Goal: Task Accomplishment & Management: Manage account settings

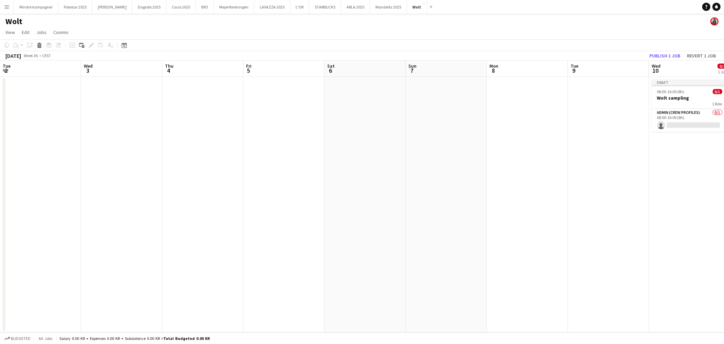
scroll to position [0, 205]
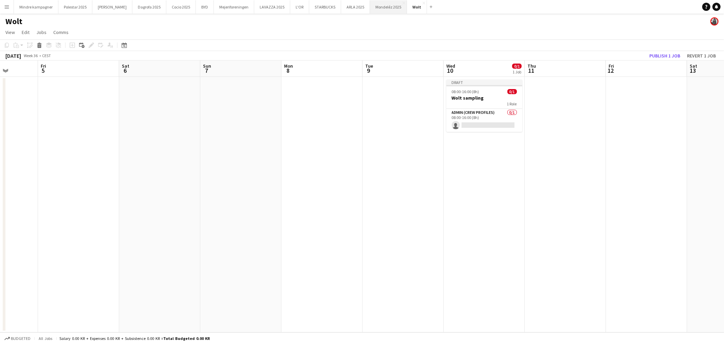
click at [374, 8] on button "Mondeléz 2025 Close" at bounding box center [388, 6] width 37 height 13
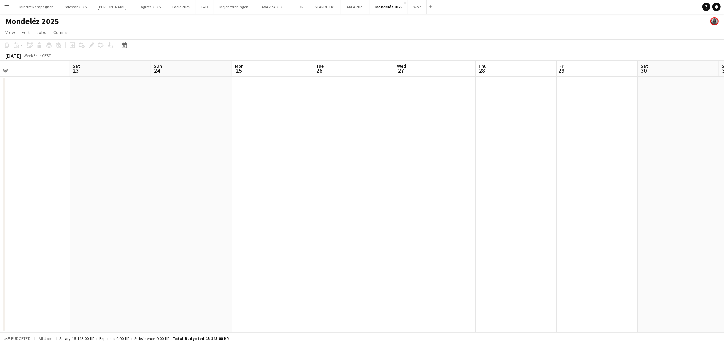
drag, startPoint x: 501, startPoint y: 191, endPoint x: 246, endPoint y: 175, distance: 255.1
click at [246, 175] on app-calendar-viewport "Tue 19 Wed 20 Thu 21 Fri 22 Sat 23 Sun 24 Mon 25 Tue 26 Wed 27 Thu 28 Fri 29 Sa…" at bounding box center [362, 196] width 724 height 272
drag, startPoint x: 428, startPoint y: 186, endPoint x: 154, endPoint y: 172, distance: 274.0
click at [154, 172] on app-calendar-viewport "Wed 20 Thu 21 Fri 22 Sat 23 Sun 24 Mon 25 Tue 26 Wed 27 Thu 28 Fri 29 Sat 30 Su…" at bounding box center [362, 196] width 724 height 272
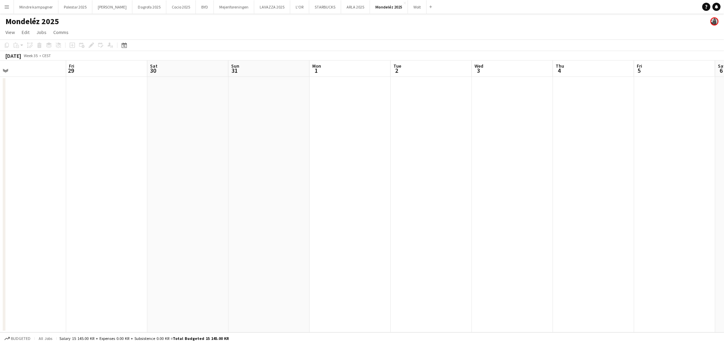
drag, startPoint x: 511, startPoint y: 151, endPoint x: 132, endPoint y: 158, distance: 379.3
click at [132, 158] on app-calendar-viewport "Mon 25 Tue 26 Wed 27 Thu 28 Fri 29 Sat 30 Sun 31 Mon 1 Tue 2 Wed 3 Thu 4 Fri 5 …" at bounding box center [362, 196] width 724 height 272
drag, startPoint x: 589, startPoint y: 159, endPoint x: 301, endPoint y: 145, distance: 288.6
click at [301, 145] on app-calendar-viewport "Sun 31 Mon 1 Tue 2 Wed 3 Thu 4 Fri 5 Sat 6 Sun 7 Mon 8 Tue 9 Wed 10 Thu 11 Fri …" at bounding box center [362, 196] width 724 height 272
drag, startPoint x: 626, startPoint y: 141, endPoint x: 221, endPoint y: 150, distance: 405.1
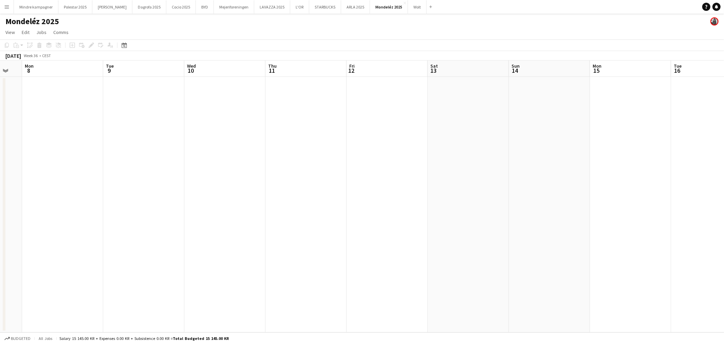
click at [221, 150] on app-calendar-viewport "Fri 5 Sat 6 Sun 7 Mon 8 Tue 9 Wed 10 Thu 11 Fri 12 Sat 13 Sun 14 Mon 15 Tue 16 …" at bounding box center [362, 196] width 724 height 272
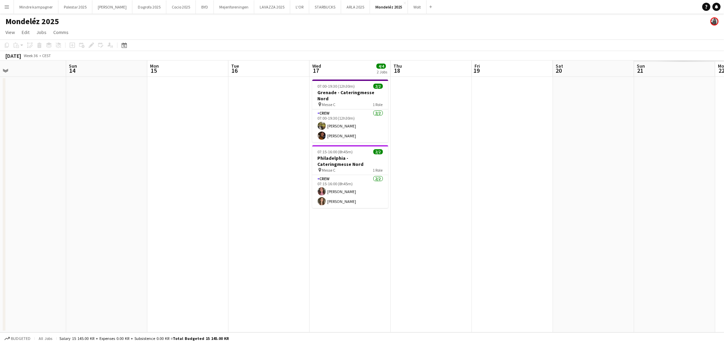
drag, startPoint x: 530, startPoint y: 154, endPoint x: 88, endPoint y: 156, distance: 442.7
click at [88, 156] on app-calendar-viewport "Wed 10 Thu 11 Fri 12 Sat 13 Sun 14 Mon 15 Tue 16 Wed 17 4/4 2 Jobs Thu 18 Fri 1…" at bounding box center [362, 196] width 724 height 272
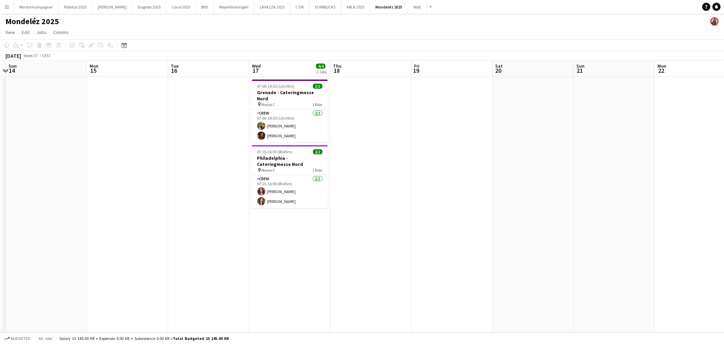
scroll to position [0, 146]
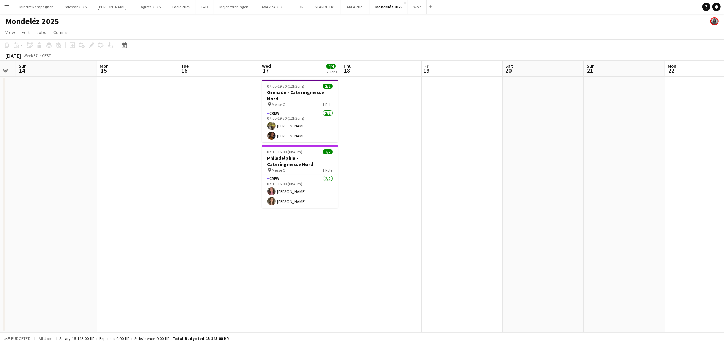
drag, startPoint x: 426, startPoint y: 173, endPoint x: 375, endPoint y: 193, distance: 53.8
click at [375, 193] on app-calendar-viewport "Fri 12 Sat 13 Sun 14 Mon 15 Tue 16 Wed 17 4/4 2 Jobs Thu 18 Fri 19 Sat 20 Sun 2…" at bounding box center [362, 196] width 724 height 272
click at [306, 158] on h3 "Philadelphia - Cateringmesse Nord" at bounding box center [300, 161] width 76 height 12
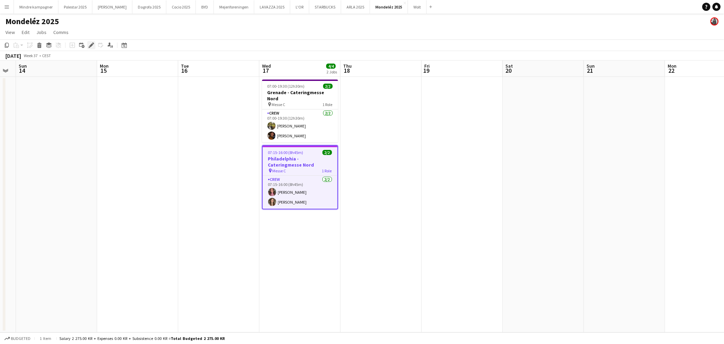
click at [92, 45] on icon "Edit" at bounding box center [91, 44] width 5 height 5
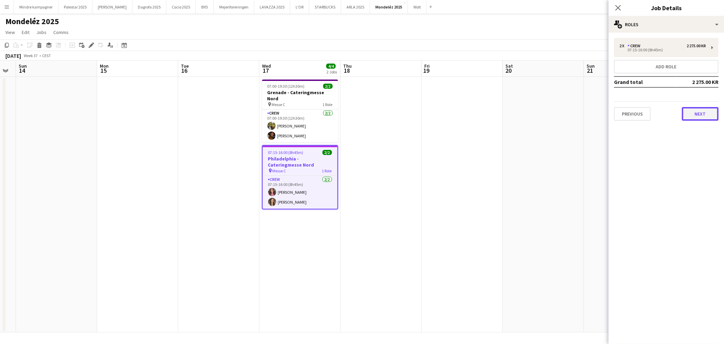
click at [705, 117] on button "Next" at bounding box center [700, 114] width 37 height 14
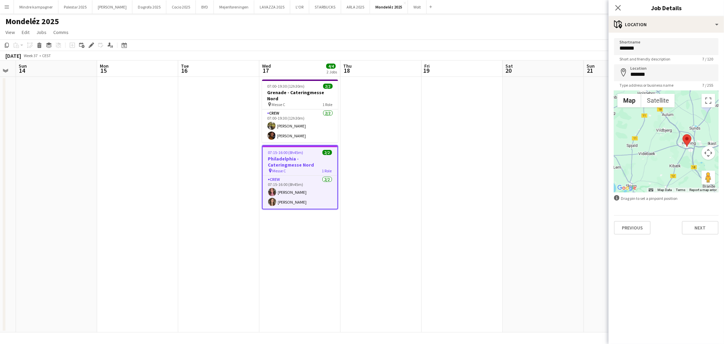
click at [540, 209] on app-date-cell at bounding box center [543, 204] width 81 height 255
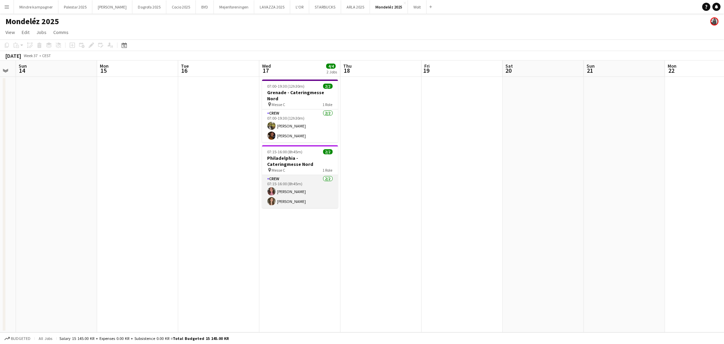
click at [296, 187] on app-card-role "Crew [DATE] 07:15-16:00 (8h45m) [PERSON_NAME] [PERSON_NAME]" at bounding box center [300, 191] width 76 height 33
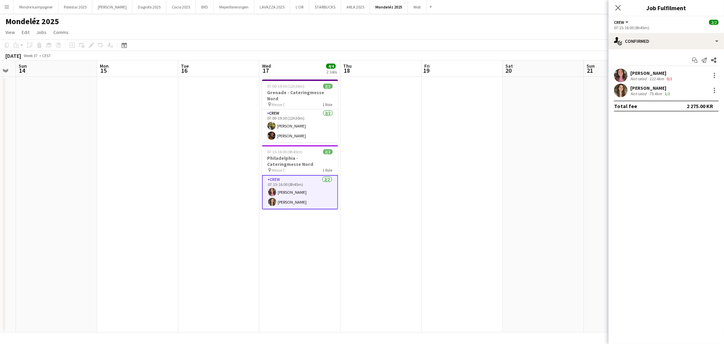
drag, startPoint x: 411, startPoint y: 227, endPoint x: 386, endPoint y: 232, distance: 25.0
click at [386, 232] on app-date-cell at bounding box center [381, 204] width 81 height 255
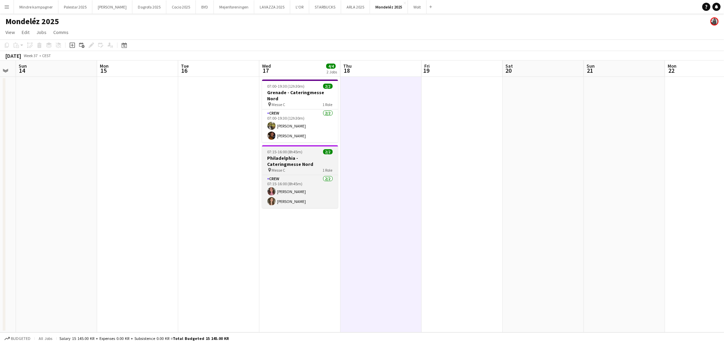
click at [318, 167] on div "pin Messe C 1 Role" at bounding box center [300, 169] width 76 height 5
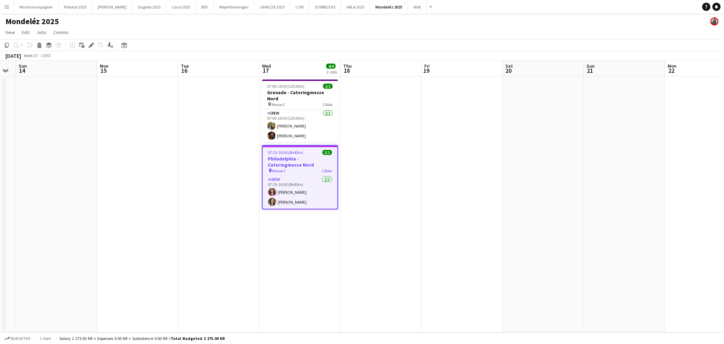
click at [483, 218] on app-date-cell at bounding box center [462, 204] width 81 height 255
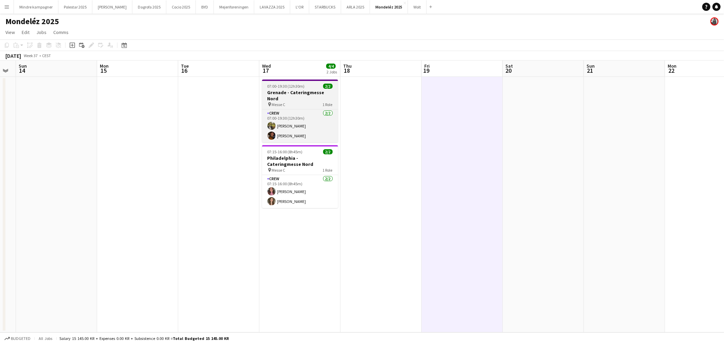
click at [300, 102] on div "pin Messe C 1 Role" at bounding box center [300, 104] width 76 height 5
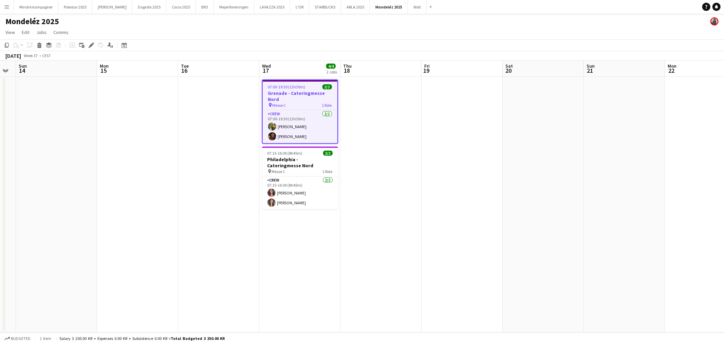
click at [395, 160] on app-date-cell at bounding box center [381, 204] width 81 height 255
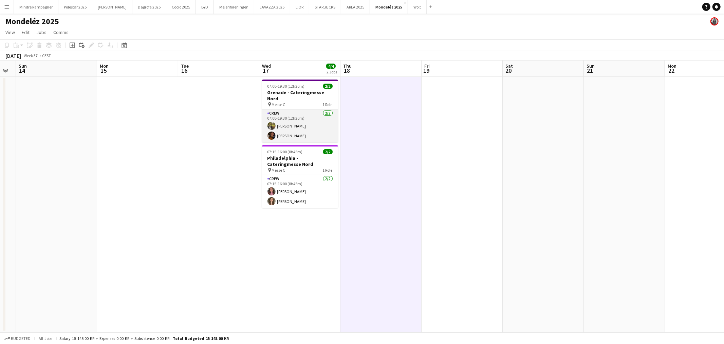
click at [311, 121] on app-card-role "Crew [DATE] 07:00-19:30 (12h30m) [PERSON_NAME] [PERSON_NAME] Boerci" at bounding box center [300, 125] width 76 height 33
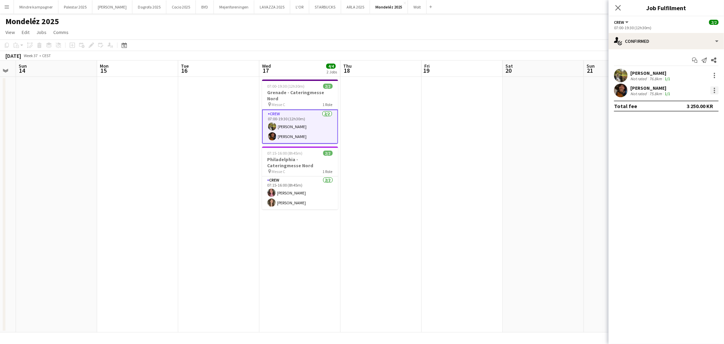
click at [715, 90] on div at bounding box center [714, 90] width 1 height 1
click at [694, 166] on span "Remove" at bounding box center [693, 168] width 42 height 6
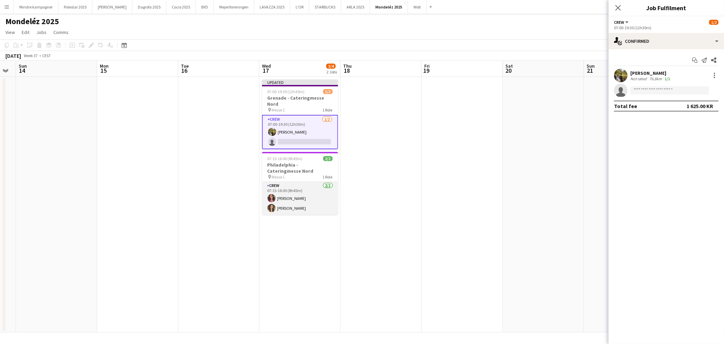
click at [319, 197] on app-card-role "Crew [DATE] 07:15-16:00 (8h45m) [PERSON_NAME] [PERSON_NAME]" at bounding box center [300, 198] width 76 height 33
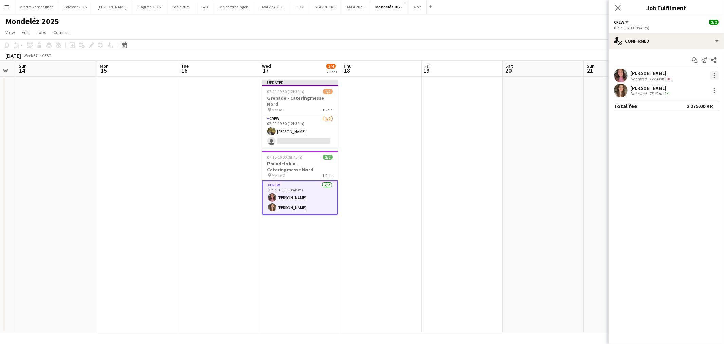
click at [717, 77] on div at bounding box center [715, 75] width 8 height 8
click at [717, 77] on div at bounding box center [362, 172] width 724 height 344
click at [522, 165] on app-date-cell at bounding box center [543, 204] width 81 height 255
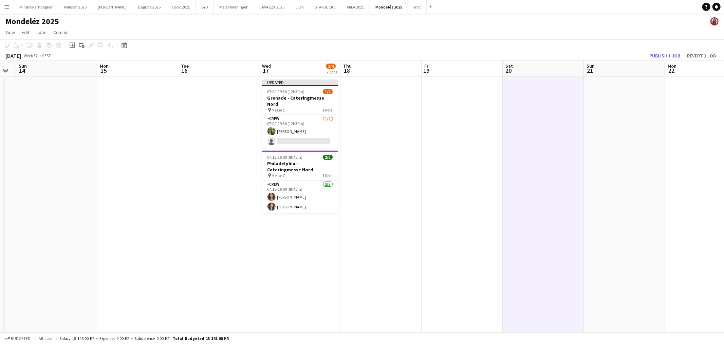
click at [630, 150] on app-date-cell at bounding box center [624, 204] width 81 height 255
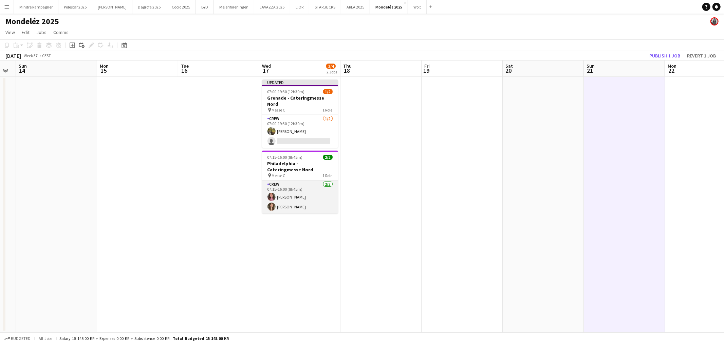
click at [302, 189] on app-card-role "Crew [DATE] 07:15-16:00 (8h45m) [PERSON_NAME] [PERSON_NAME]" at bounding box center [300, 196] width 76 height 33
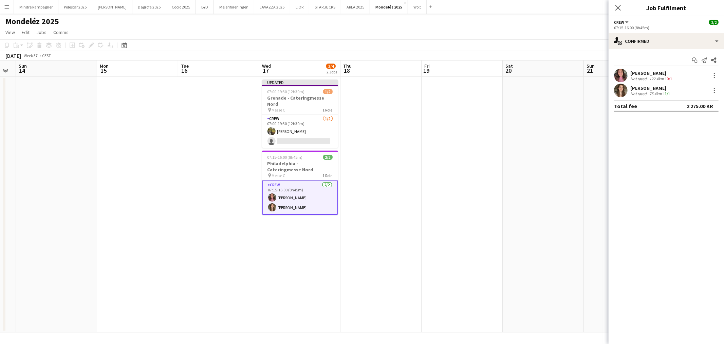
drag, startPoint x: 374, startPoint y: 232, endPoint x: 360, endPoint y: 253, distance: 25.2
click at [360, 253] on app-date-cell at bounding box center [381, 204] width 81 height 255
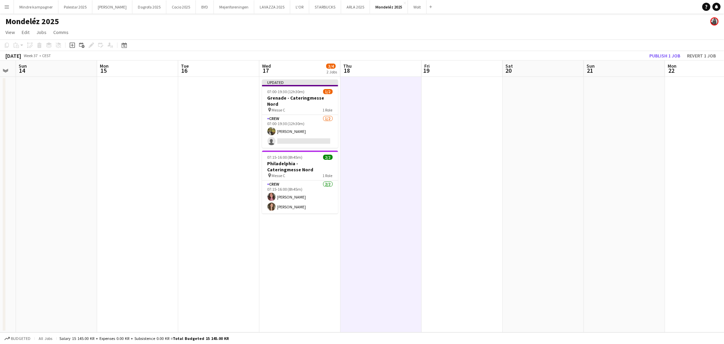
scroll to position [0, 161]
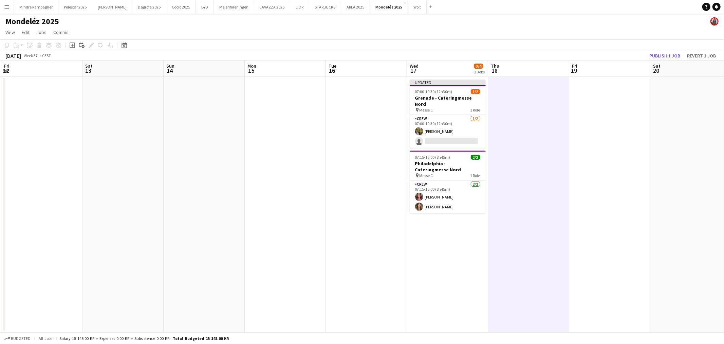
drag, startPoint x: 189, startPoint y: 206, endPoint x: 337, endPoint y: 202, distance: 147.7
click at [337, 202] on app-calendar-viewport "Wed 10 Thu 11 Fri 12 Sat 13 Sun 14 Mon 15 Tue 16 Wed 17 3/4 2 Jobs Thu 18 Fri 1…" at bounding box center [362, 196] width 724 height 272
click at [15, 32] on link "View" at bounding box center [10, 32] width 15 height 9
click at [28, 74] on span "Month view" at bounding box center [19, 76] width 23 height 6
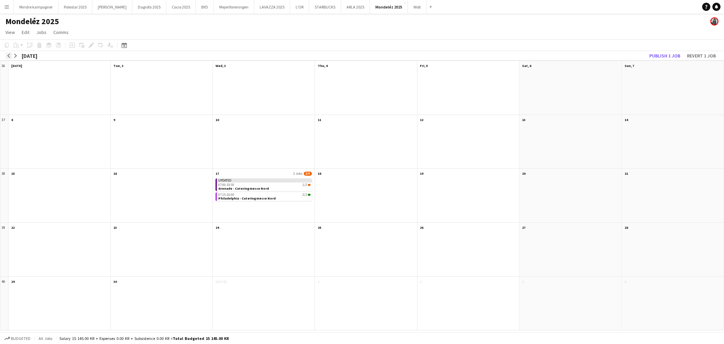
click at [9, 54] on app-icon "arrow-left" at bounding box center [9, 56] width 4 height 4
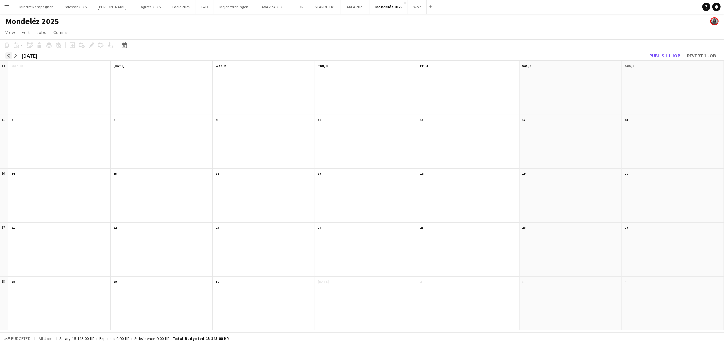
click at [9, 54] on app-icon "arrow-left" at bounding box center [9, 56] width 4 height 4
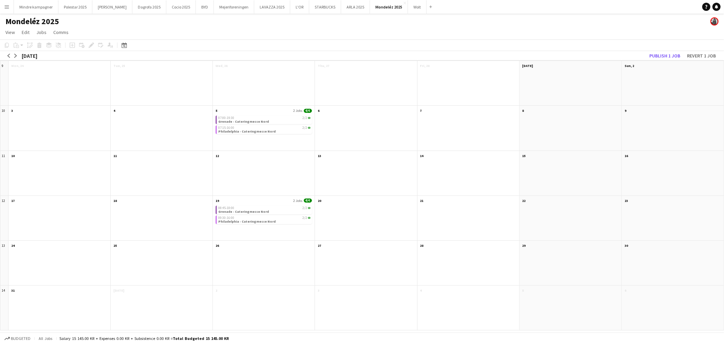
click at [233, 147] on div "07:00-19:30 2/2 Grenade - Cateringmesse Nord 07:15-16:00 2/2 [GEOGRAPHIC_DATA] …" at bounding box center [264, 132] width 102 height 36
click at [245, 119] on div "07:00-19:30 2/2" at bounding box center [264, 117] width 92 height 3
click at [251, 146] on div "07:00-19:30 2/2 Grenade - Cateringmesse Nord 07:15-16:00 2/2 [GEOGRAPHIC_DATA] …" at bounding box center [264, 132] width 102 height 36
click at [7, 31] on span "View" at bounding box center [10, 32] width 10 height 6
click at [234, 116] on span "07:00-19:30" at bounding box center [226, 117] width 16 height 3
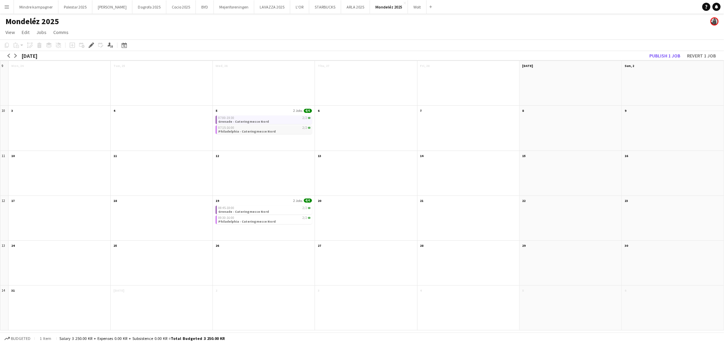
click at [252, 131] on span "Philadelphia - Cateringmesse Nord" at bounding box center [246, 131] width 57 height 4
click at [258, 210] on span "Grenade - Cateringmesse Nord" at bounding box center [243, 211] width 51 height 4
click at [257, 216] on div "09:30-16:00 2/2" at bounding box center [264, 217] width 92 height 3
click at [262, 182] on div at bounding box center [264, 177] width 102 height 36
drag, startPoint x: 500, startPoint y: 164, endPoint x: 270, endPoint y: 205, distance: 233.8
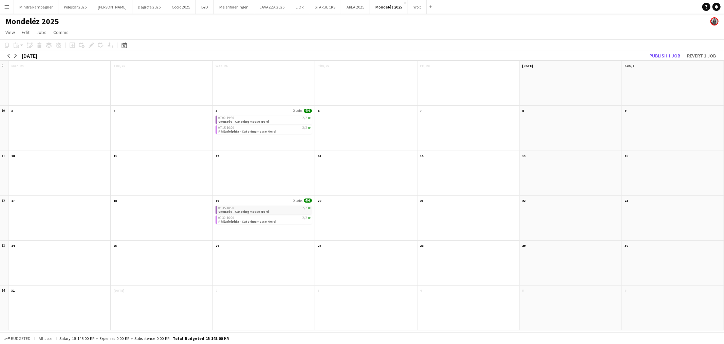
click at [270, 205] on div "9 Scroll down Mon, 24 Scroll down Tue, 25 Scroll down Wed, 26 Scroll down Thu, …" at bounding box center [362, 195] width 724 height 270
click at [664, 56] on button "Publish 1 job" at bounding box center [665, 55] width 36 height 9
click at [476, 165] on div at bounding box center [469, 177] width 102 height 36
click at [222, 5] on button "Mejeriforeningen Close" at bounding box center [234, 6] width 40 height 13
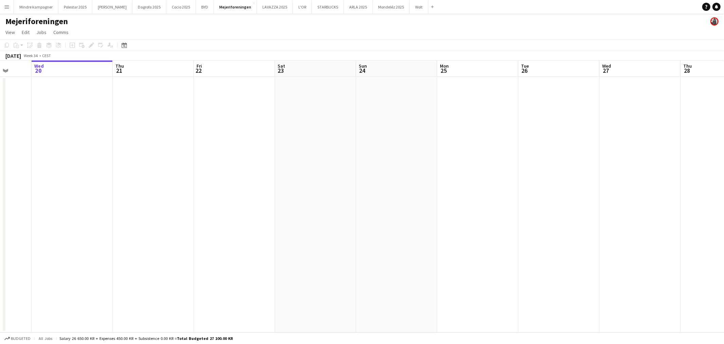
drag, startPoint x: 483, startPoint y: 201, endPoint x: 178, endPoint y: 208, distance: 304.9
click at [179, 208] on app-calendar-viewport "Sun 17 Mon 18 Tue 19 Wed 20 Thu 21 Fri 22 Sat 23 Sun 24 Mon 25 Tue 26 Wed 27 Th…" at bounding box center [362, 196] width 724 height 272
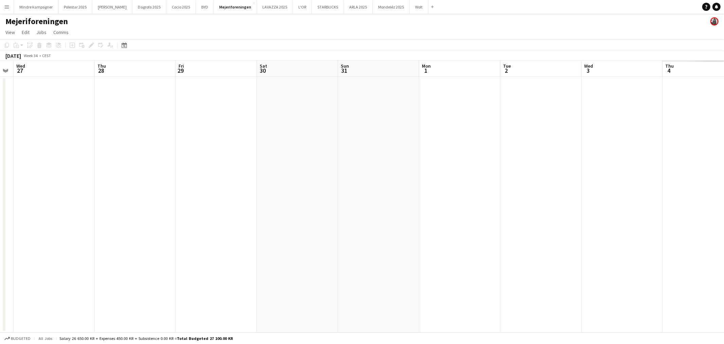
drag, startPoint x: 539, startPoint y: 221, endPoint x: 136, endPoint y: 217, distance: 402.7
click at [136, 217] on app-calendar-viewport "Sun 24 Mon 25 Tue 26 Wed 27 Thu 28 Fri 29 Sat 30 Sun 31 Mon 1 Tue 2 Wed 3 Thu 4…" at bounding box center [362, 196] width 724 height 272
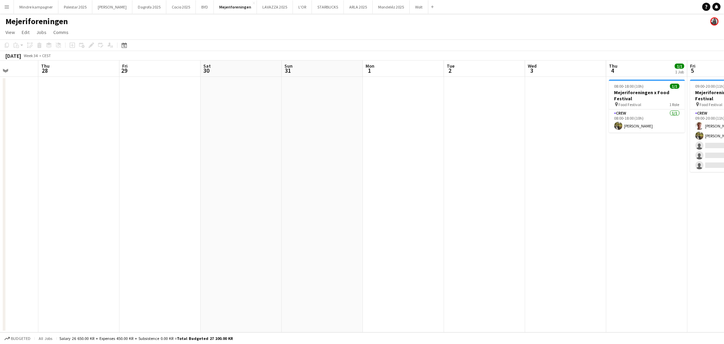
drag, startPoint x: 541, startPoint y: 222, endPoint x: 217, endPoint y: 214, distance: 324.6
click at [188, 213] on app-calendar-viewport "Mon 25 Tue 26 Wed 27 Thu 28 Fri 29 Sat 30 Sun 31 Mon 1 Tue 2 Wed 3 Thu 4 1/1 1 …" at bounding box center [362, 196] width 724 height 272
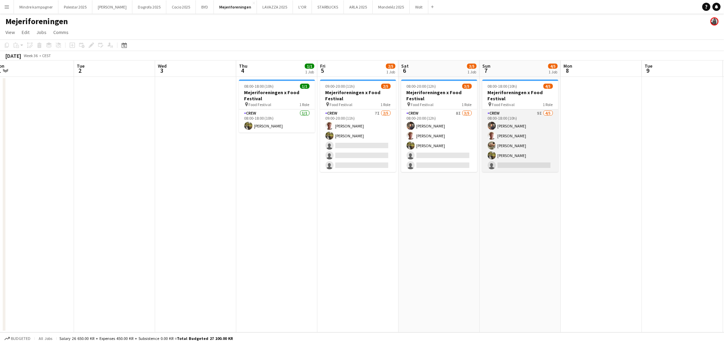
click at [526, 163] on app-card-role "Crew 9I [DATE] 08:00-18:00 (10h) [PERSON_NAME] [PERSON_NAME] [PERSON_NAME] sing…" at bounding box center [520, 140] width 76 height 62
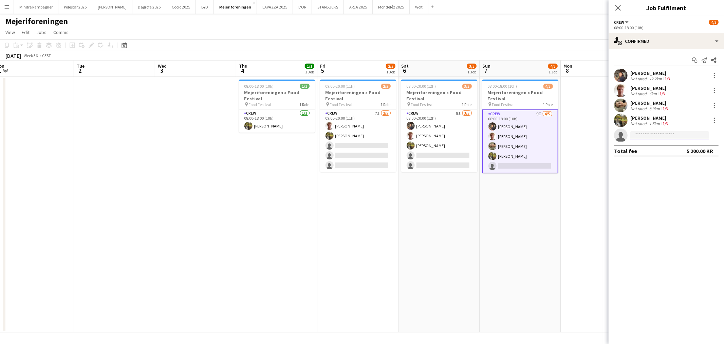
click at [642, 138] on input at bounding box center [669, 135] width 79 height 8
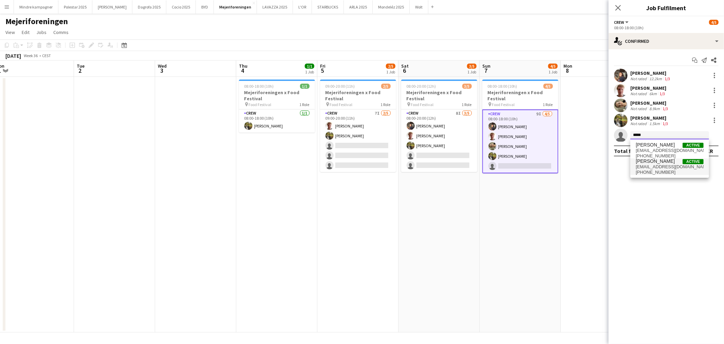
type input "*****"
click at [656, 164] on span "[EMAIL_ADDRESS][DOMAIN_NAME]" at bounding box center [670, 166] width 68 height 5
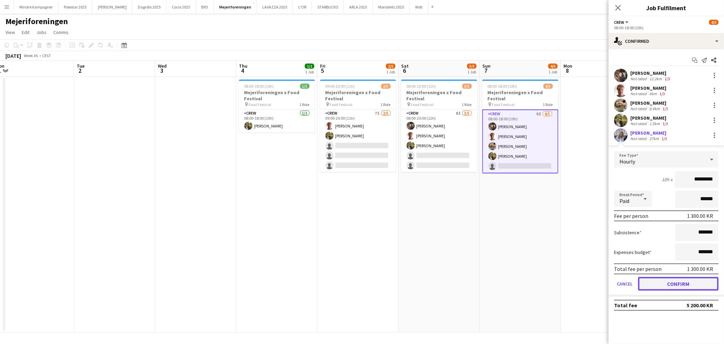
click at [682, 284] on button "Confirm" at bounding box center [678, 284] width 80 height 14
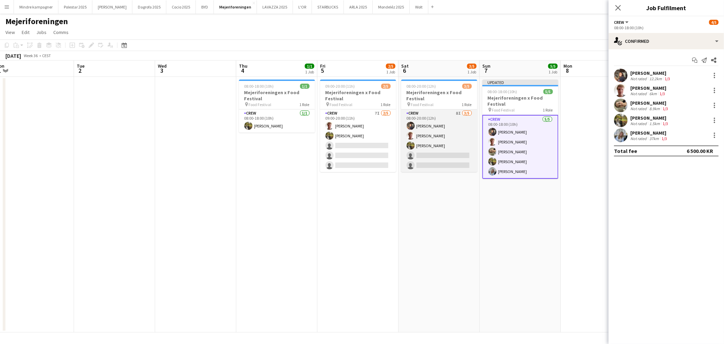
click at [433, 151] on app-card-role "Crew 8I [DATE] 08:00-20:00 (12h) [PERSON_NAME] [PERSON_NAME] single-neutral-act…" at bounding box center [439, 140] width 76 height 62
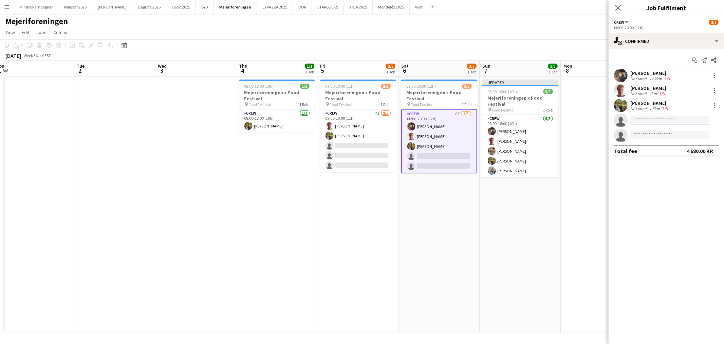
click at [662, 121] on input at bounding box center [669, 120] width 79 height 8
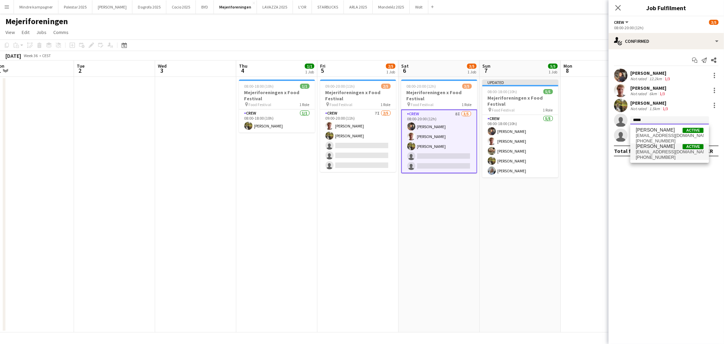
type input "*****"
click at [655, 148] on span "[PERSON_NAME]" at bounding box center [655, 146] width 39 height 6
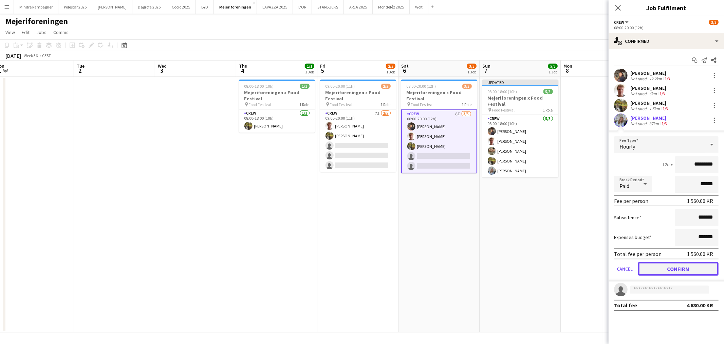
click at [687, 266] on button "Confirm" at bounding box center [678, 269] width 80 height 14
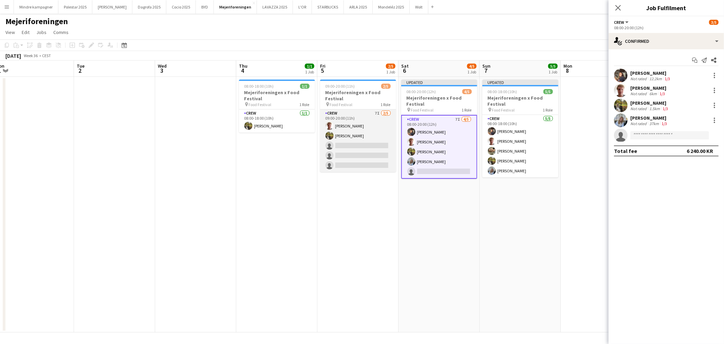
click at [362, 143] on app-card-role "Crew 7I [DATE] 09:00-20:00 (11h) [PERSON_NAME] [PERSON_NAME] single-neutral-act…" at bounding box center [358, 140] width 76 height 62
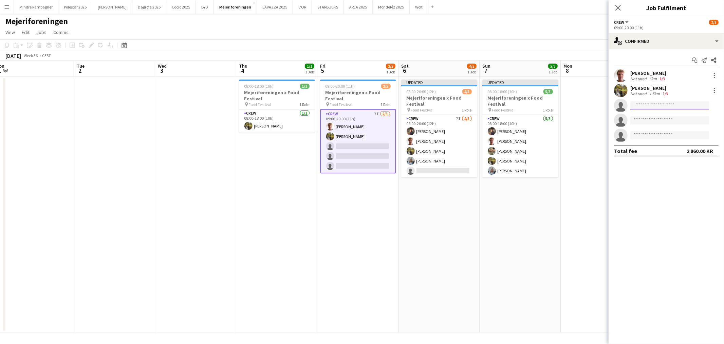
click at [657, 108] on input at bounding box center [669, 105] width 79 height 8
type input "*****"
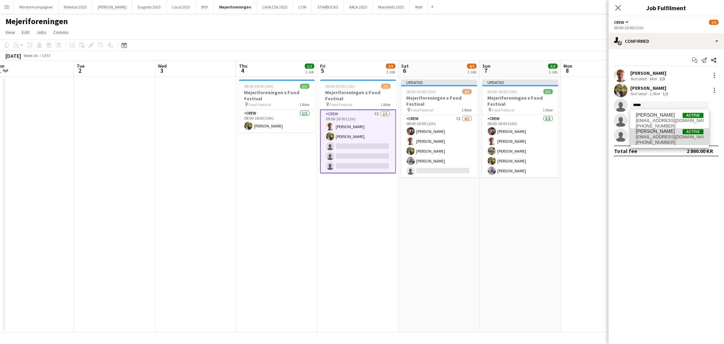
click at [664, 141] on span "[PHONE_NUMBER]" at bounding box center [670, 142] width 68 height 5
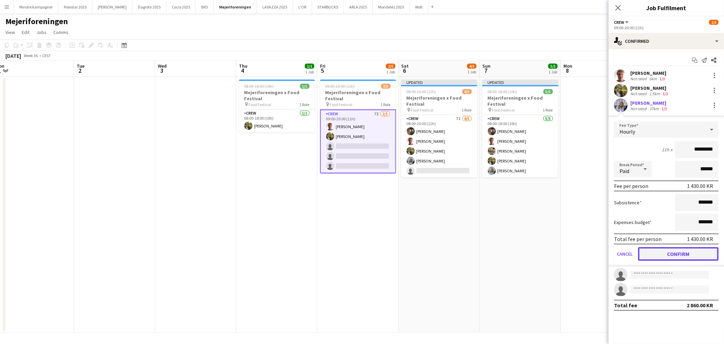
click at [691, 252] on button "Confirm" at bounding box center [678, 254] width 80 height 14
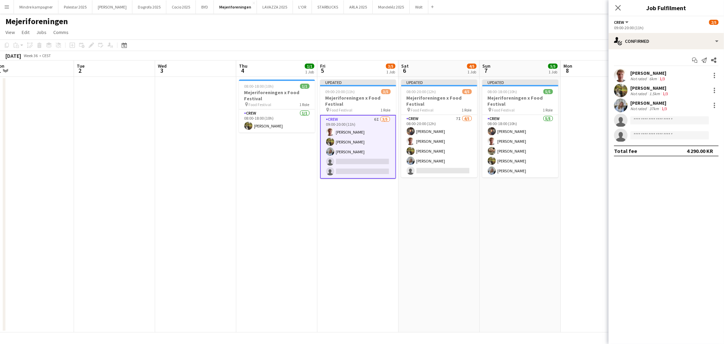
click at [360, 151] on app-card-role "Crew 6I [DATE] 09:00-20:00 (11h) [PERSON_NAME] [PERSON_NAME] [PERSON_NAME] sing…" at bounding box center [358, 147] width 76 height 64
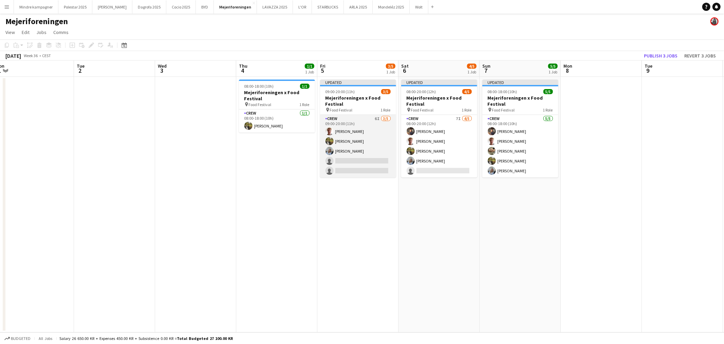
click at [340, 148] on app-card-role "Crew 6I [DATE] 09:00-20:00 (11h) [PERSON_NAME] [PERSON_NAME] [PERSON_NAME] sing…" at bounding box center [358, 146] width 76 height 62
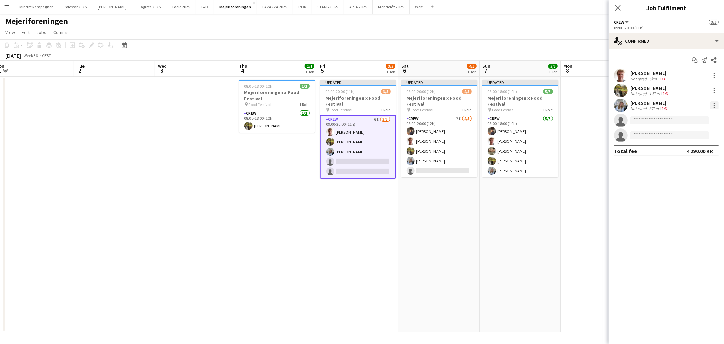
click at [717, 107] on div at bounding box center [715, 105] width 8 height 8
click at [694, 181] on span "Remove" at bounding box center [693, 183] width 42 height 6
click at [507, 229] on app-date-cell "Updated 08:00-18:00 (10h) 5/5 Mejeriforeningen x Food Festival pin Food Festiva…" at bounding box center [520, 204] width 81 height 255
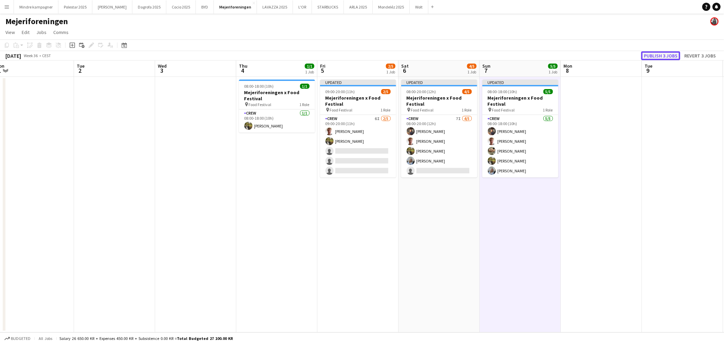
click at [659, 55] on button "Publish 3 jobs" at bounding box center [660, 55] width 39 height 9
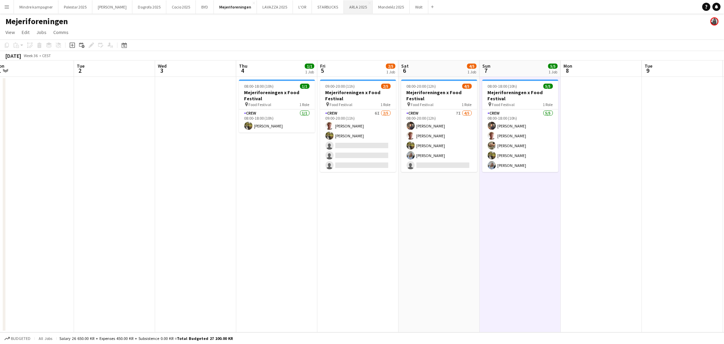
click at [344, 9] on button "ARLA 2025 Close" at bounding box center [358, 6] width 29 height 13
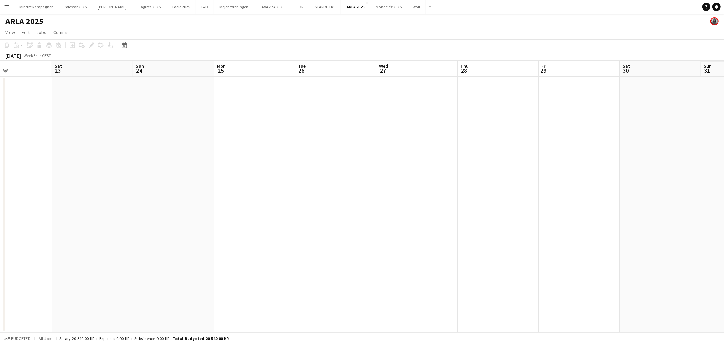
drag, startPoint x: 481, startPoint y: 187, endPoint x: 216, endPoint y: 208, distance: 266.4
click at [202, 206] on app-calendar-viewport "Tue 19 Wed 20 Thu 21 Fri 22 Sat 23 Sun 24 Mon 25 Tue 26 Wed 27 Thu 28 Fri 29 Sa…" at bounding box center [362, 196] width 724 height 272
drag, startPoint x: 549, startPoint y: 199, endPoint x: 363, endPoint y: 214, distance: 186.4
click at [347, 213] on app-calendar-viewport "Wed 20 Thu 21 Fri 22 Sat 23 Sun 24 Mon 25 Tue 26 Wed 27 Thu 28 Fri 29 Sat 30 Su…" at bounding box center [362, 196] width 724 height 272
drag, startPoint x: 501, startPoint y: 216, endPoint x: 325, endPoint y: 220, distance: 176.6
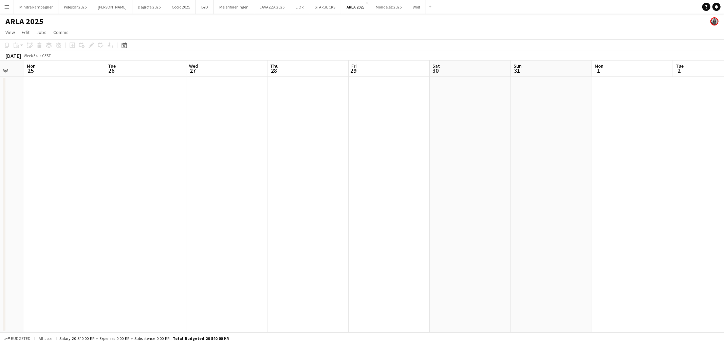
click at [254, 212] on app-calendar-viewport "Fri 22 Sat 23 Sun 24 Mon 25 Tue 26 Wed 27 Thu 28 Fri 29 Sat 30 Sun 31 Mon 1 Tue…" at bounding box center [362, 196] width 724 height 272
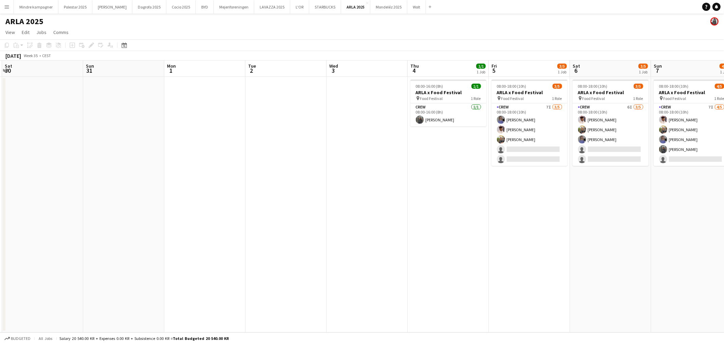
drag, startPoint x: 497, startPoint y: 221, endPoint x: 467, endPoint y: 229, distance: 30.6
click at [440, 225] on app-calendar-viewport "Wed 27 Thu 28 Fri 29 Sat 30 Sun 31 Mon 1 Tue 2 Wed 3 Thu 4 1/1 1 Job Fri 5 3/5 …" at bounding box center [362, 196] width 724 height 272
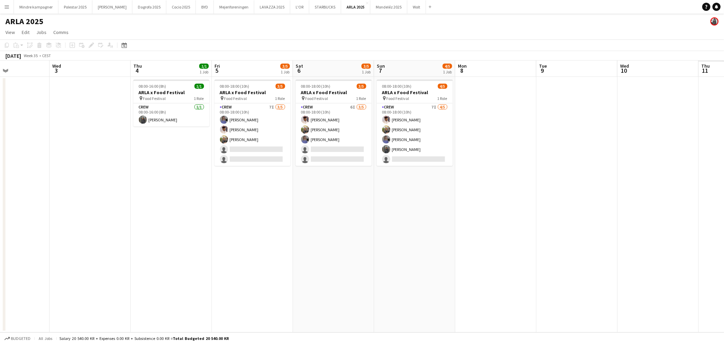
scroll to position [0, 218]
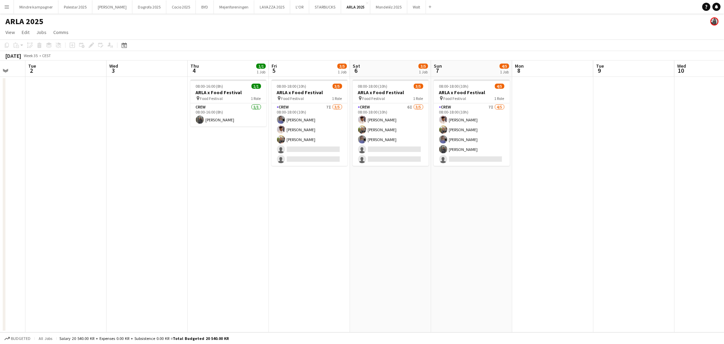
drag, startPoint x: 566, startPoint y: 243, endPoint x: 350, endPoint y: 244, distance: 215.6
click at [350, 244] on app-calendar-viewport "Sat 30 Sun 31 Mon 1 Tue 2 Wed 3 Thu 4 1/1 1 Job Fri 5 3/5 1 Job Sat 6 3/5 1 Job…" at bounding box center [362, 196] width 724 height 272
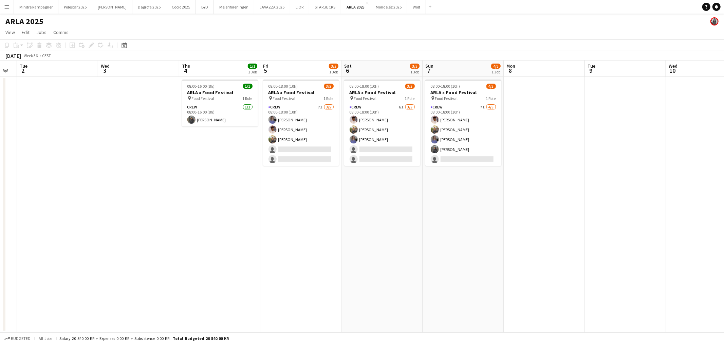
drag, startPoint x: 362, startPoint y: 242, endPoint x: 354, endPoint y: 242, distance: 8.2
click at [354, 242] on app-calendar-viewport "Sat 30 Sun 31 Mon 1 Tue 2 Wed 3 Thu 4 1/1 1 Job Fri 5 3/5 1 Job Sat 6 3/5 1 Job…" at bounding box center [362, 196] width 724 height 272
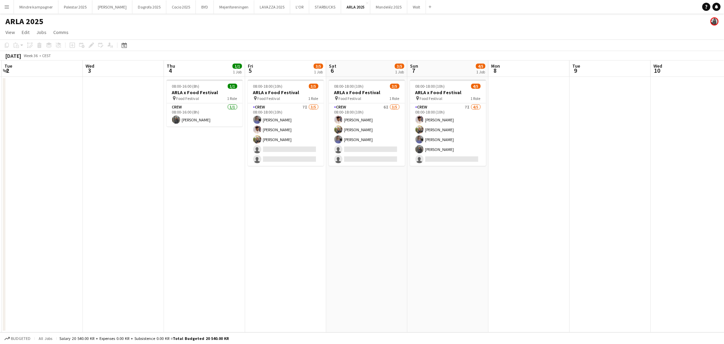
drag, startPoint x: 391, startPoint y: 246, endPoint x: 374, endPoint y: 248, distance: 17.4
click at [374, 248] on app-calendar-viewport "Sat 30 Sun 31 Mon 1 Tue 2 Wed 3 Thu 4 1/1 1 Job Fri 5 3/5 1 Job Sat 6 3/5 1 Job…" at bounding box center [362, 196] width 724 height 272
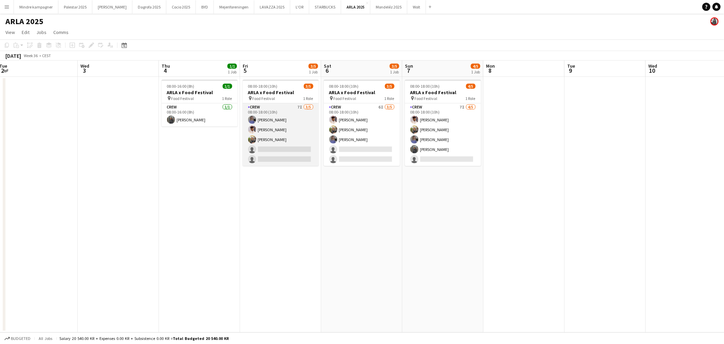
click at [299, 151] on app-card-role "Crew 7I [DATE] 08:00-18:00 (10h) [PERSON_NAME] Jasmin [PERSON_NAME] single-neut…" at bounding box center [281, 134] width 76 height 62
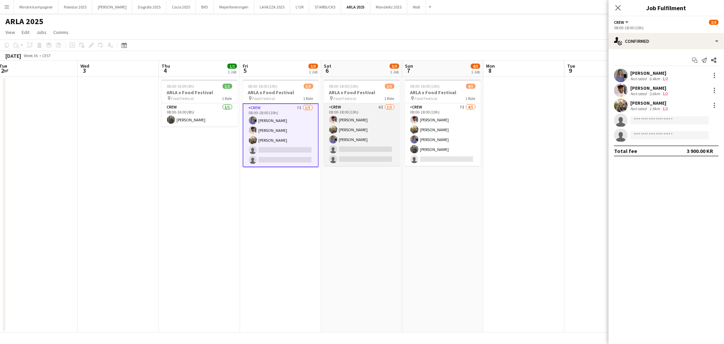
click at [356, 153] on app-card-role "Crew 6I [DATE] 08:00-18:00 (10h) [PERSON_NAME] [PERSON_NAME] single-neutral-act…" at bounding box center [362, 134] width 76 height 62
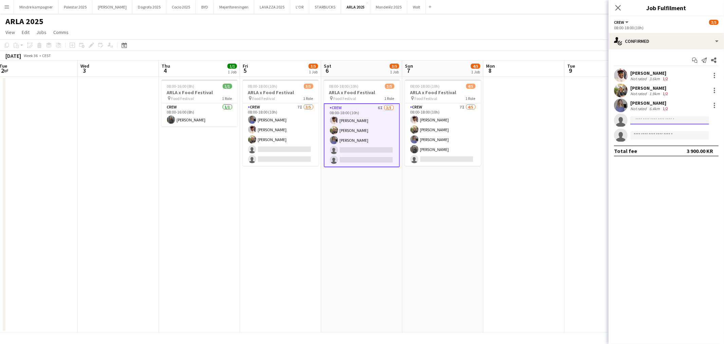
click at [658, 123] on input at bounding box center [669, 120] width 79 height 8
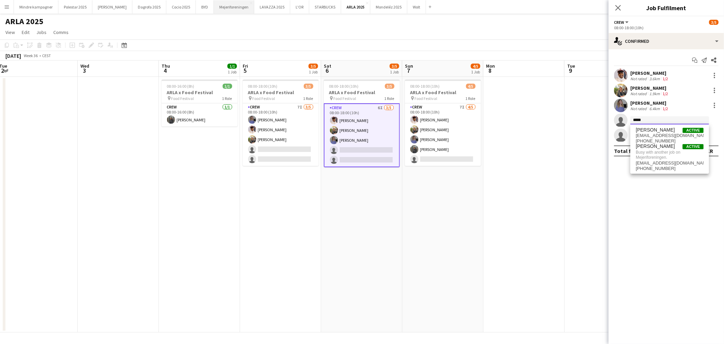
type input "*****"
click at [214, 9] on button "Mejeriforeningen Close" at bounding box center [234, 6] width 40 height 13
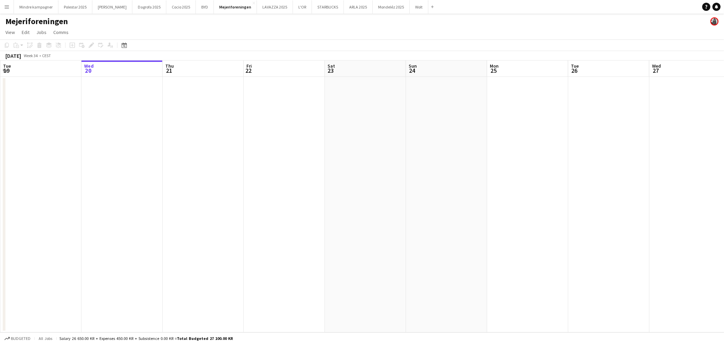
drag, startPoint x: 403, startPoint y: 194, endPoint x: 195, endPoint y: 211, distance: 209.5
click at [190, 207] on app-calendar-viewport "Sun 17 Mon 18 Tue 19 Wed 20 Thu 21 Fri 22 Sat 23 Sun 24 Mon 25 Tue 26 Wed 27 Th…" at bounding box center [362, 196] width 724 height 272
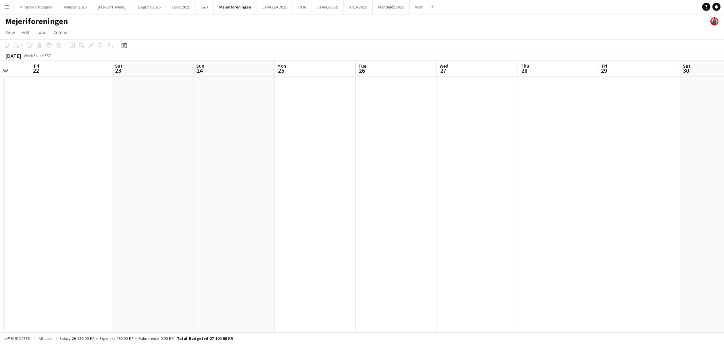
drag, startPoint x: 350, startPoint y: 201, endPoint x: 159, endPoint y: 198, distance: 191.5
click at [157, 198] on app-calendar-viewport "Tue 19 Wed 20 Thu 21 Fri 22 Sat 23 Sun 24 Mon 25 Tue 26 Wed 27 Thu 28 Fri 29 Sa…" at bounding box center [362, 196] width 724 height 272
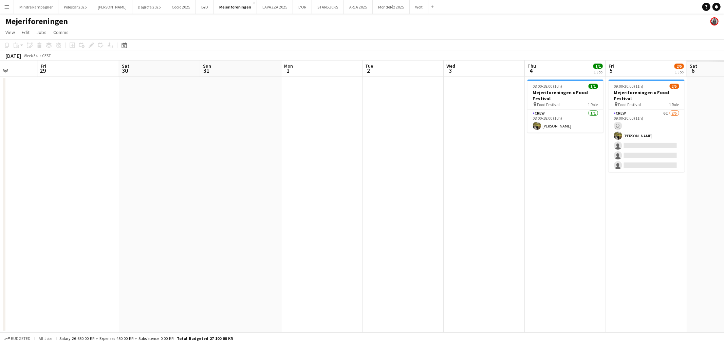
drag, startPoint x: 248, startPoint y: 203, endPoint x: 540, endPoint y: 210, distance: 292.1
click at [246, 204] on app-calendar-viewport "Mon 25 Tue 26 Wed 27 Thu 28 Fri 29 Sat 30 Sun 31 Mon 1 Tue 2 Wed 3 Thu 4 1/1 1 …" at bounding box center [362, 196] width 724 height 272
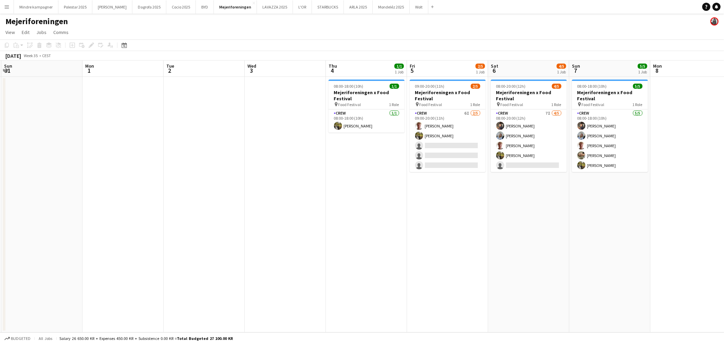
drag, startPoint x: 540, startPoint y: 210, endPoint x: 331, endPoint y: 215, distance: 208.8
click at [331, 216] on app-calendar-viewport "Thu 28 Fri 29 Sat 30 Sun 31 Mon 1 Tue 2 Wed 3 Thu 4 1/1 1 Job Fri 5 2/5 1 Job S…" at bounding box center [362, 196] width 724 height 272
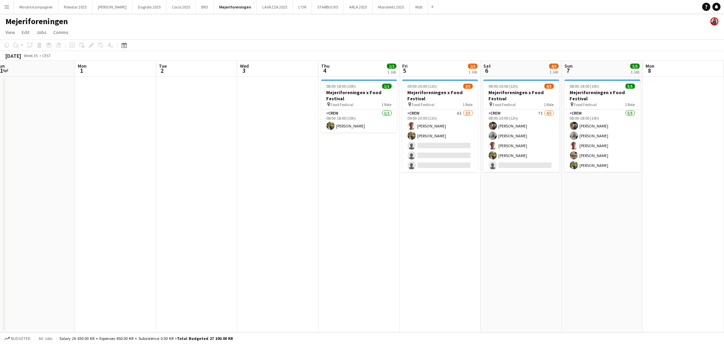
drag, startPoint x: 542, startPoint y: 218, endPoint x: 476, endPoint y: 225, distance: 66.3
click at [476, 225] on app-calendar-viewport "Thu 28 Fri 29 Sat 30 Sun 31 Mon 1 Tue 2 Wed 3 Thu 4 1/1 1 Job Fri 5 2/5 1 Job S…" at bounding box center [362, 196] width 724 height 272
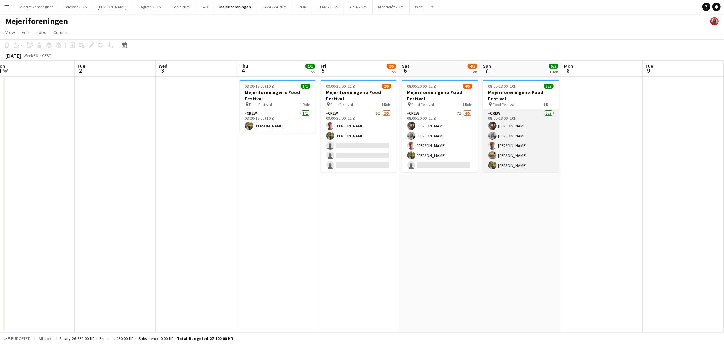
click at [515, 150] on app-card-role "Crew [DATE] 08:00-18:00 (10h) [PERSON_NAME] [PERSON_NAME] [PERSON_NAME] [PERSON…" at bounding box center [521, 140] width 76 height 62
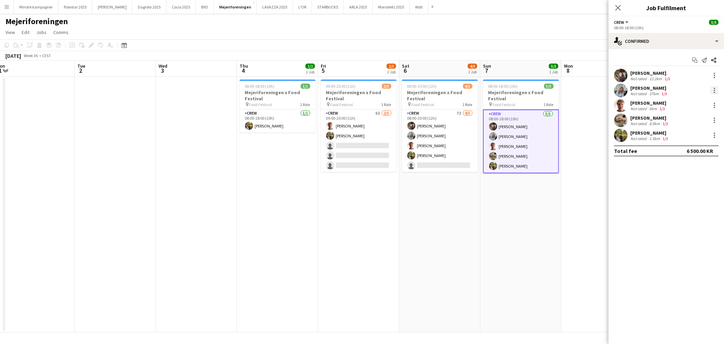
click at [715, 89] on div at bounding box center [714, 88] width 1 height 1
click at [690, 172] on button "Remove" at bounding box center [692, 168] width 53 height 16
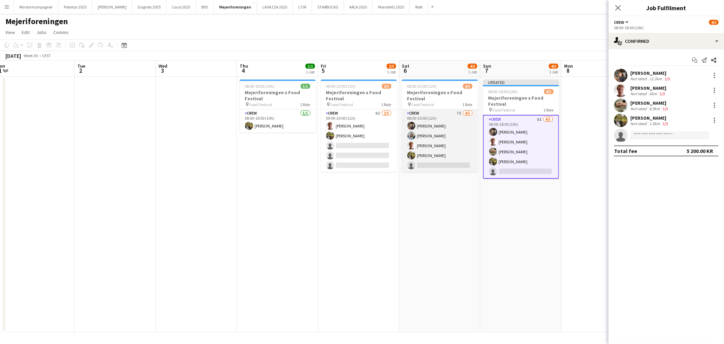
click at [438, 135] on app-card-role "Crew 7I [DATE] 08:00-20:00 (12h) [PERSON_NAME] [PERSON_NAME] [PERSON_NAME] [PER…" at bounding box center [440, 140] width 76 height 62
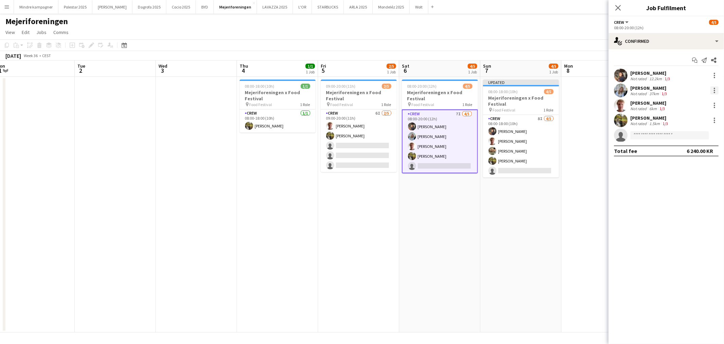
click at [714, 89] on div at bounding box center [714, 88] width 1 height 1
click at [689, 168] on span "Remove" at bounding box center [682, 168] width 20 height 6
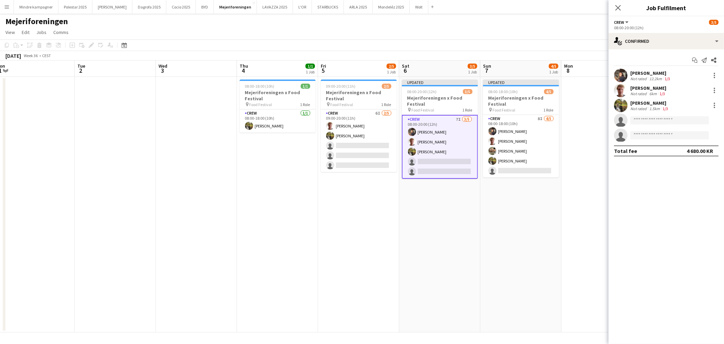
click at [476, 267] on app-date-cell "Updated 08:00-20:00 (12h) 3/5 Mejeriforeningen x Food Festival pin Food Festiva…" at bounding box center [439, 204] width 81 height 255
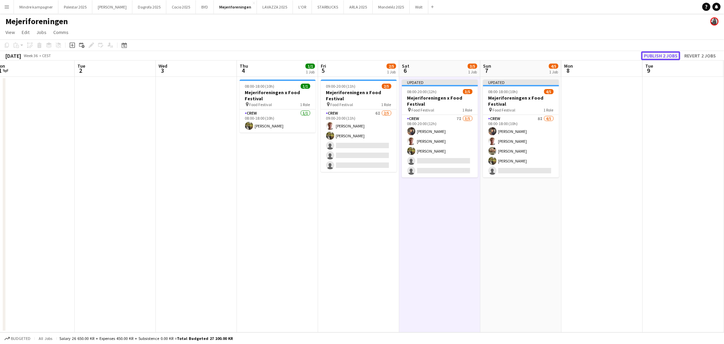
click at [666, 55] on button "Publish 2 jobs" at bounding box center [660, 55] width 39 height 9
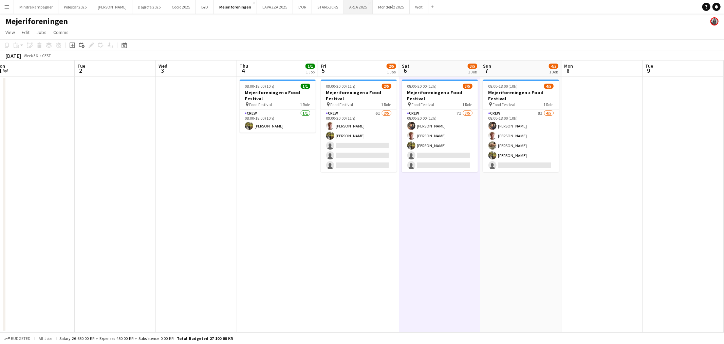
click at [344, 5] on button "ARLA 2025 Close" at bounding box center [358, 6] width 29 height 13
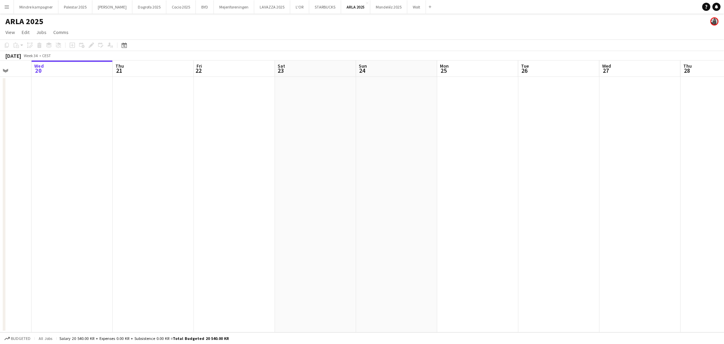
click at [178, 194] on app-calendar-viewport "Sun 17 Mon 18 Tue 19 Wed 20 Thu 21 Fri 22 Sat 23 Sun 24 Mon 25 Tue 26 Wed 27 Th…" at bounding box center [362, 196] width 724 height 272
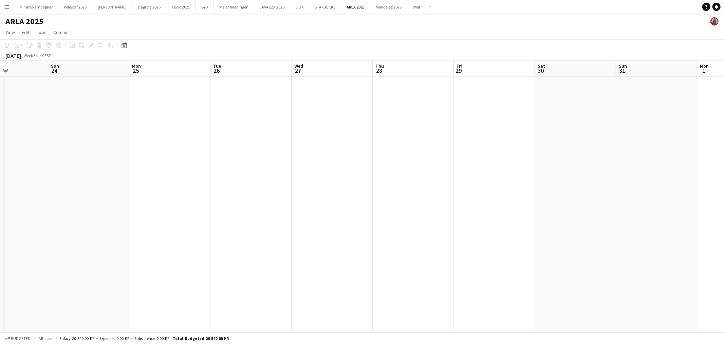
drag, startPoint x: 474, startPoint y: 202, endPoint x: 252, endPoint y: 212, distance: 221.9
click at [252, 212] on app-calendar-viewport "Wed 20 Thu 21 Fri 22 Sat 23 Sun 24 Mon 25 Tue 26 Wed 27 Thu 28 Fri 29 Sat 30 Su…" at bounding box center [362, 196] width 724 height 272
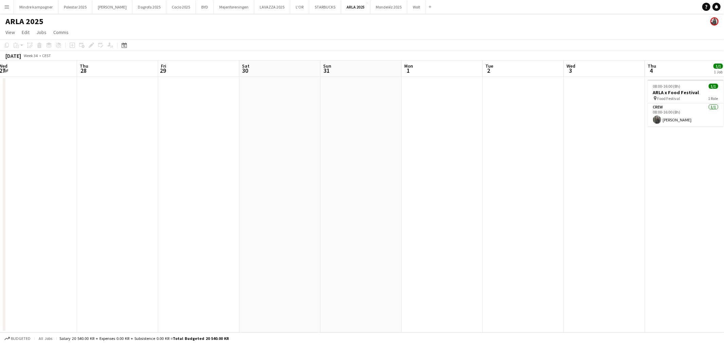
drag, startPoint x: 504, startPoint y: 211, endPoint x: 222, endPoint y: 212, distance: 282.5
click at [222, 212] on app-calendar-viewport "Mon 25 Tue 26 Wed 27 Thu 28 Fri 29 Sat 30 Sun 31 Mon 1 Tue 2 Wed 3 Thu 4 1/1 1 …" at bounding box center [362, 196] width 724 height 272
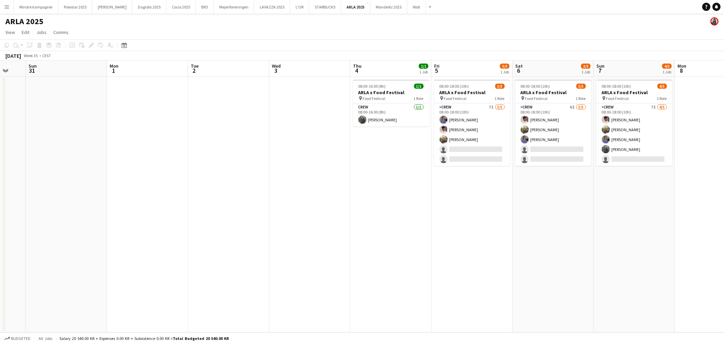
drag, startPoint x: 432, startPoint y: 215, endPoint x: 293, endPoint y: 218, distance: 138.9
click at [295, 218] on app-calendar-viewport "Wed 27 Thu 28 Fri 29 Sat 30 Sun 31 Mon 1 Tue 2 Wed 3 Thu 4 1/1 1 Job Fri 5 3/5 …" at bounding box center [362, 196] width 724 height 272
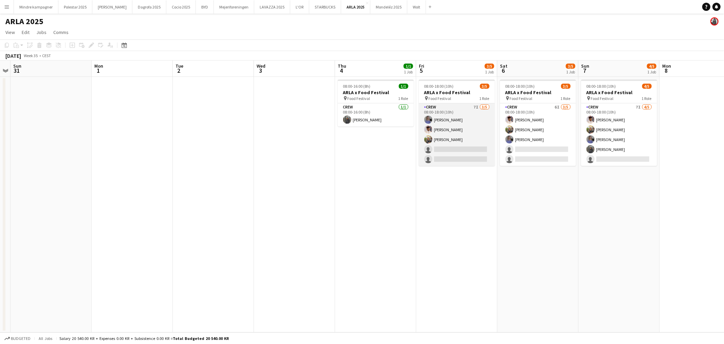
scroll to position [0, 234]
click at [468, 144] on app-card-role "Crew 7I [DATE] 08:00-18:00 (10h) [PERSON_NAME] Jasmin [PERSON_NAME] single-neut…" at bounding box center [456, 134] width 76 height 62
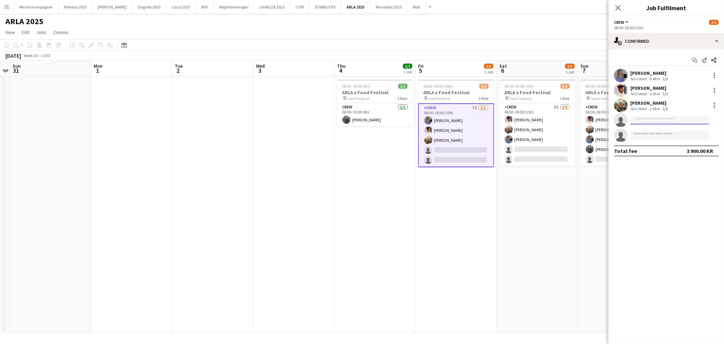
click at [640, 118] on input at bounding box center [669, 120] width 79 height 8
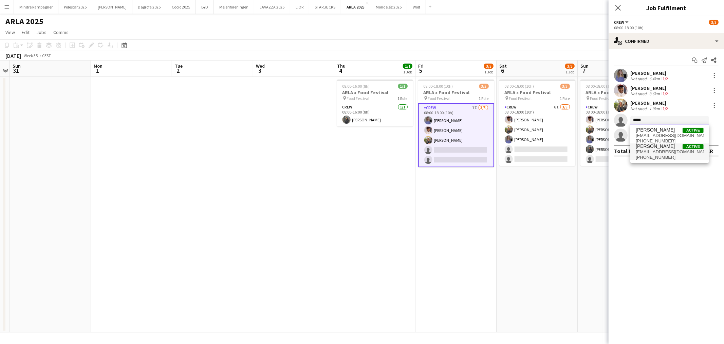
type input "*****"
click at [657, 154] on span "[EMAIL_ADDRESS][DOMAIN_NAME]" at bounding box center [670, 151] width 68 height 5
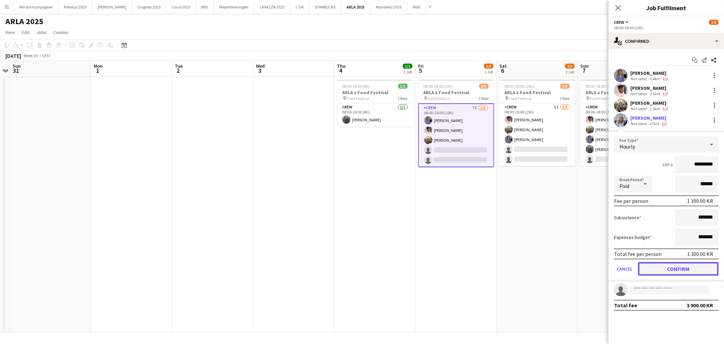
click at [673, 265] on button "Confirm" at bounding box center [678, 269] width 80 height 14
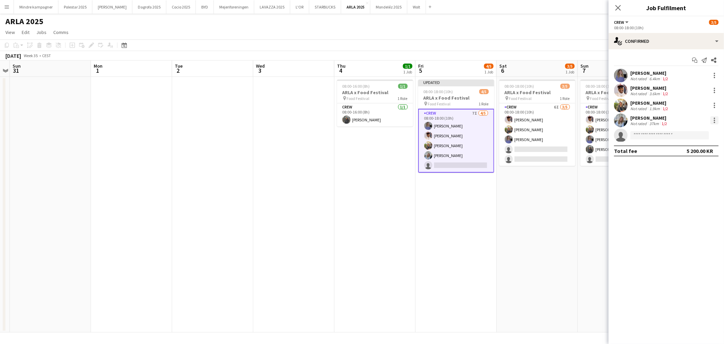
click at [714, 117] on div at bounding box center [715, 120] width 8 height 8
click at [688, 195] on span "Remove" at bounding box center [682, 198] width 20 height 6
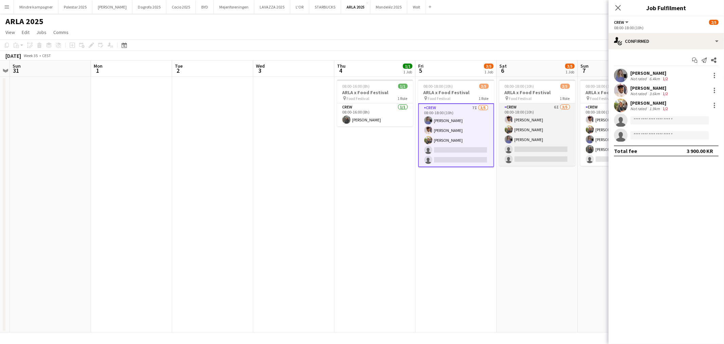
click at [535, 144] on app-card-role "Crew 6I [DATE] 08:00-18:00 (10h) [PERSON_NAME] [PERSON_NAME] single-neutral-act…" at bounding box center [537, 134] width 76 height 62
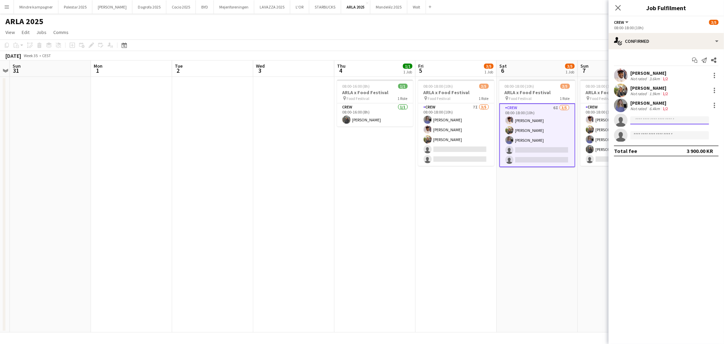
click at [681, 117] on input at bounding box center [669, 120] width 79 height 8
type input "*"
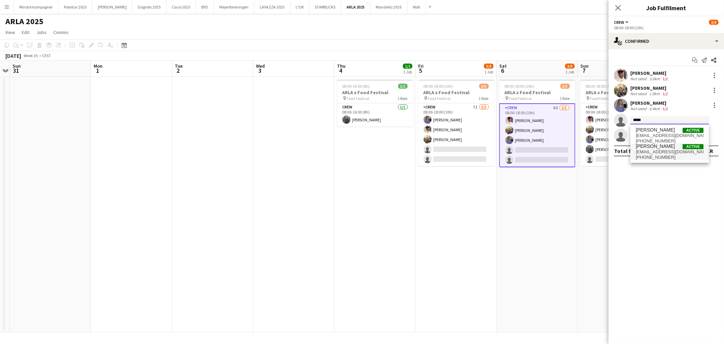
type input "*****"
click at [667, 150] on span "[EMAIL_ADDRESS][DOMAIN_NAME]" at bounding box center [670, 151] width 68 height 5
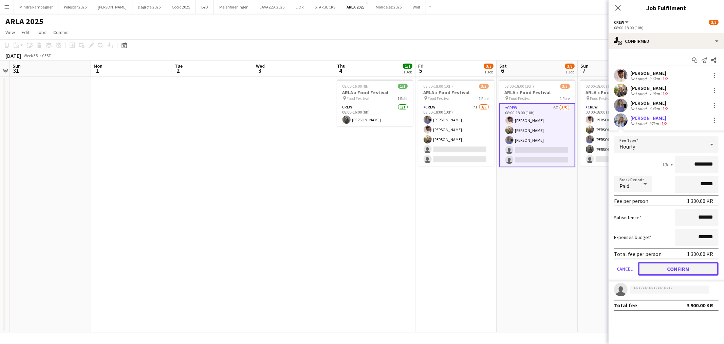
click at [673, 263] on button "Confirm" at bounding box center [678, 269] width 80 height 14
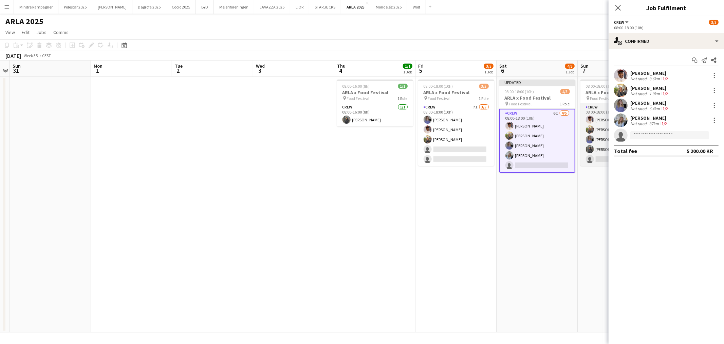
click at [598, 158] on app-card-role "Crew 7I [DATE] 08:00-18:00 (10h) [PERSON_NAME] [PERSON_NAME] [PERSON_NAME] sing…" at bounding box center [619, 134] width 76 height 62
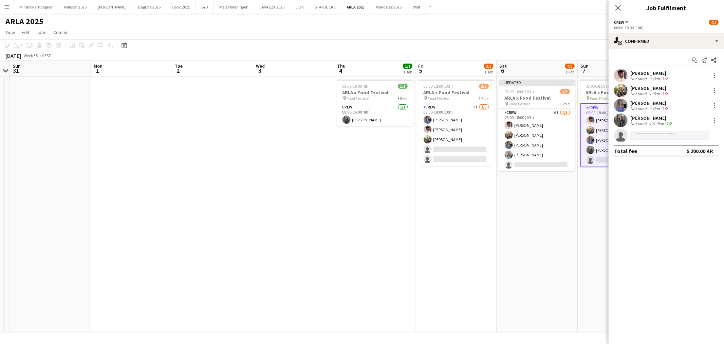
click at [664, 131] on input at bounding box center [669, 135] width 79 height 8
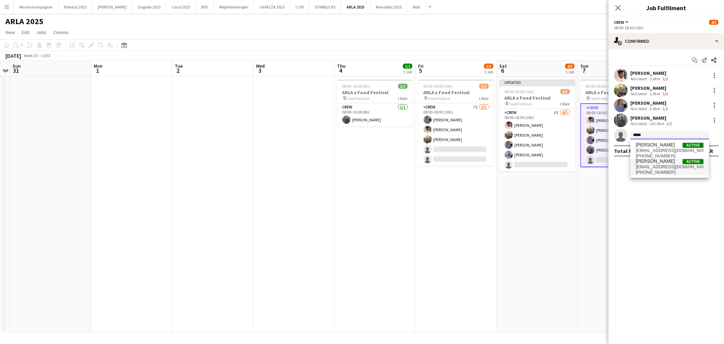
type input "*****"
click at [659, 164] on span "[EMAIL_ADDRESS][DOMAIN_NAME]" at bounding box center [670, 166] width 68 height 5
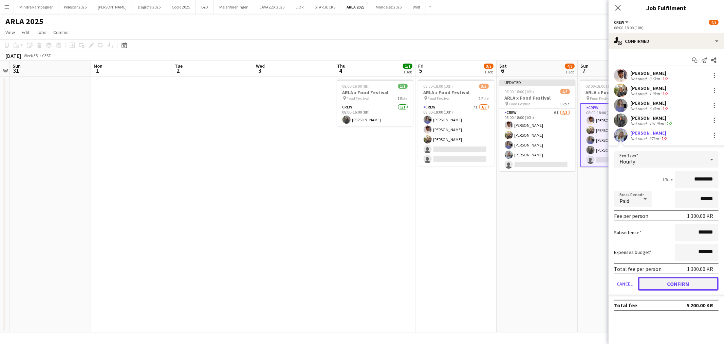
click at [690, 282] on button "Confirm" at bounding box center [678, 284] width 80 height 14
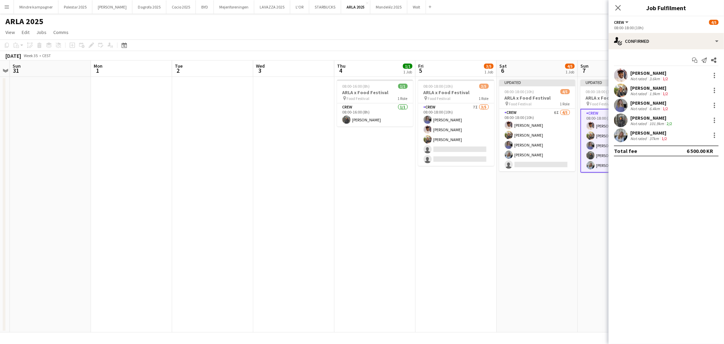
click at [555, 259] on app-date-cell "Updated 08:00-18:00 (10h) 4/5 ARLA x Food Festival pin Food Festival 1 Role Cre…" at bounding box center [537, 204] width 81 height 255
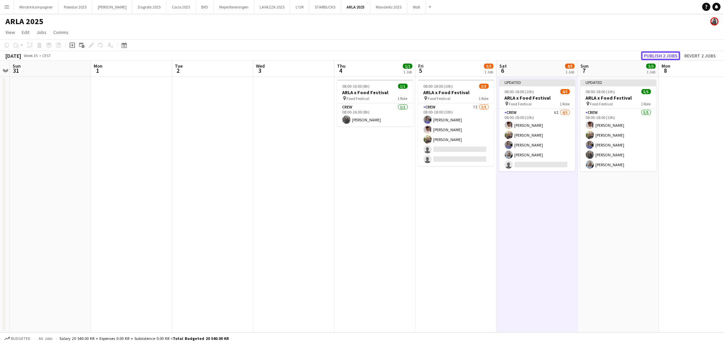
click at [670, 55] on button "Publish 2 jobs" at bounding box center [660, 55] width 39 height 9
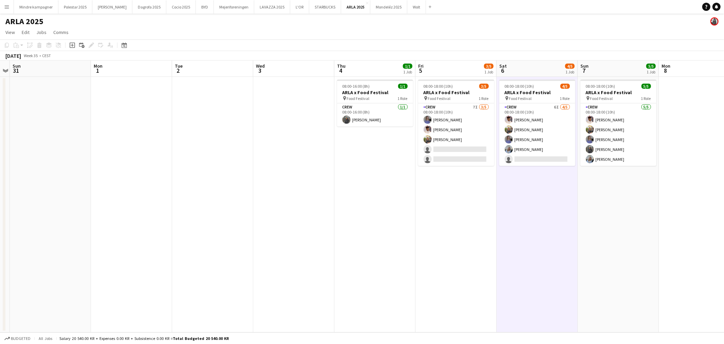
click at [52, 148] on app-date-cell at bounding box center [50, 204] width 81 height 255
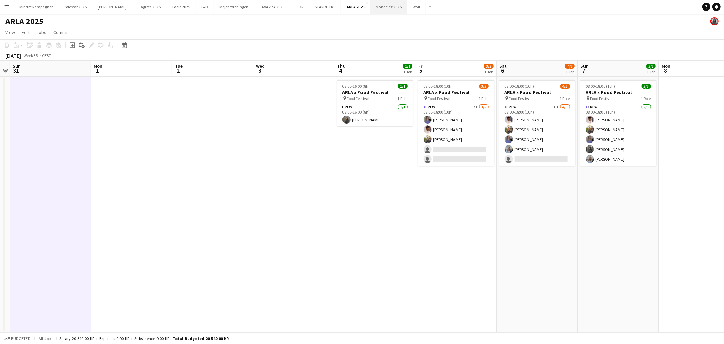
click at [375, 9] on button "Mondeléz 2025 Close" at bounding box center [388, 6] width 37 height 13
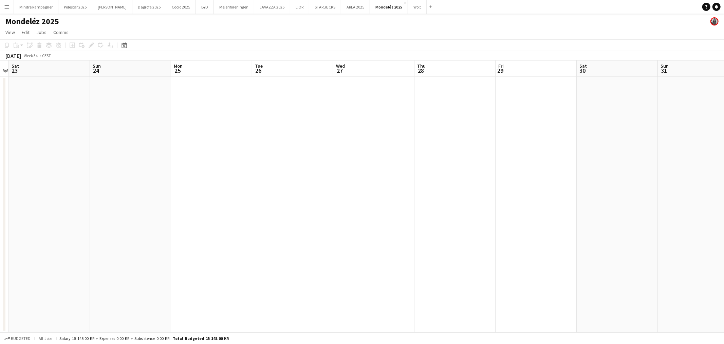
scroll to position [0, 270]
drag, startPoint x: 647, startPoint y: 174, endPoint x: 133, endPoint y: 166, distance: 513.7
click at [133, 166] on app-calendar-viewport "Fri 22 Sat 23 Sun 24 Mon 25 Tue 26 Wed 27 Thu 28 Fri 29 Sat 30 Sun 31 Mon 1 Tue…" at bounding box center [362, 196] width 724 height 272
drag, startPoint x: 616, startPoint y: 146, endPoint x: 706, endPoint y: 134, distance: 91.8
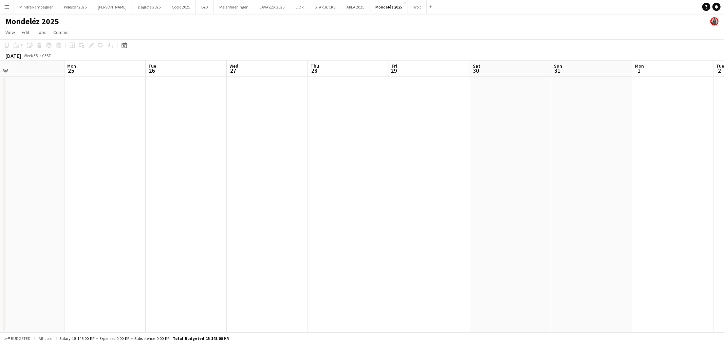
click at [706, 134] on app-calendar-viewport "Fri 22 Sat 23 Sun 24 Mon 25 Tue 26 Wed 27 Thu 28 Fri 29 Sat 30 Sun 31 Mon 1 Tue…" at bounding box center [362, 196] width 724 height 272
drag, startPoint x: 250, startPoint y: 193, endPoint x: 444, endPoint y: 162, distance: 197.0
click at [444, 162] on app-calendar-viewport "Fri 22 Sat 23 Sun 24 Mon 25 Tue 26 Wed 27 Thu 28 Fri 29 Sat 30 Sun 31 Mon 1 Tue…" at bounding box center [362, 196] width 724 height 272
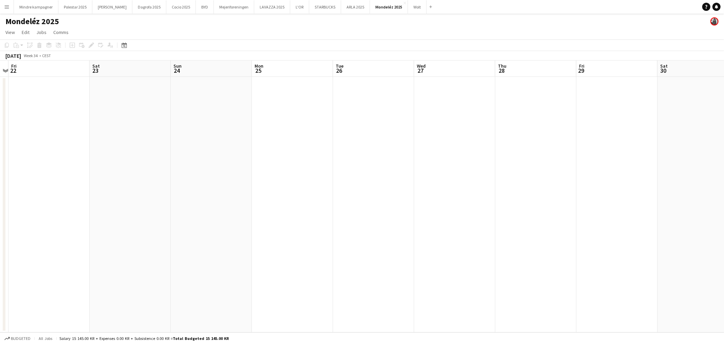
scroll to position [0, 147]
click at [21, 57] on div "[DATE]" at bounding box center [13, 55] width 16 height 7
click at [9, 31] on span "View" at bounding box center [10, 32] width 10 height 6
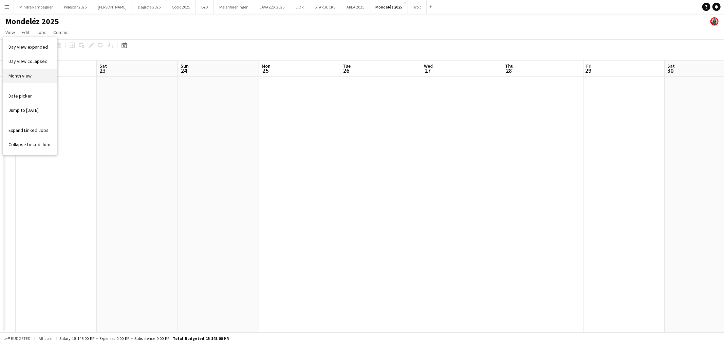
click at [34, 76] on link "Month view" at bounding box center [30, 76] width 54 height 14
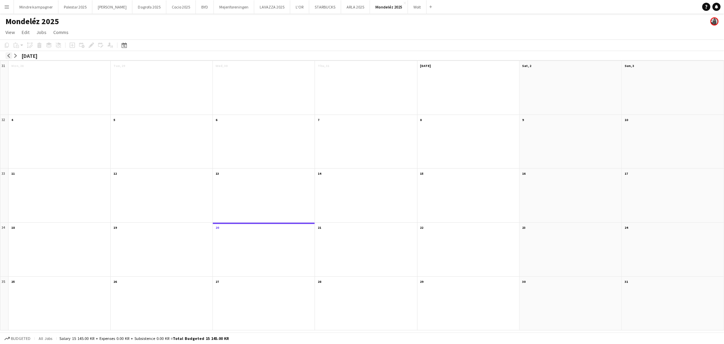
click at [8, 54] on app-icon "arrow-left" at bounding box center [9, 56] width 4 height 4
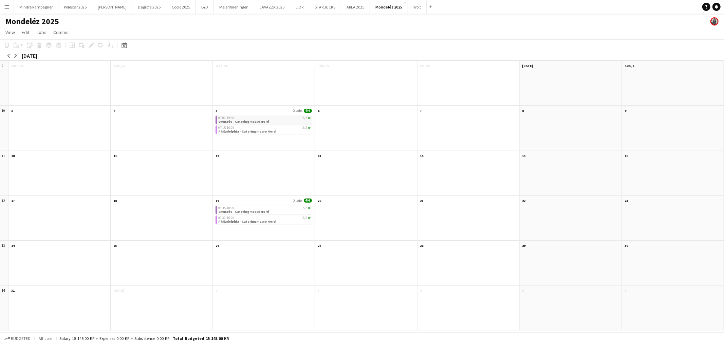
click at [273, 120] on app-month-view-job-card "07:00-19:30 2/2 Grenade - Cateringmesse Nord" at bounding box center [264, 119] width 96 height 8
click at [15, 55] on app-icon "arrow-right" at bounding box center [16, 56] width 4 height 4
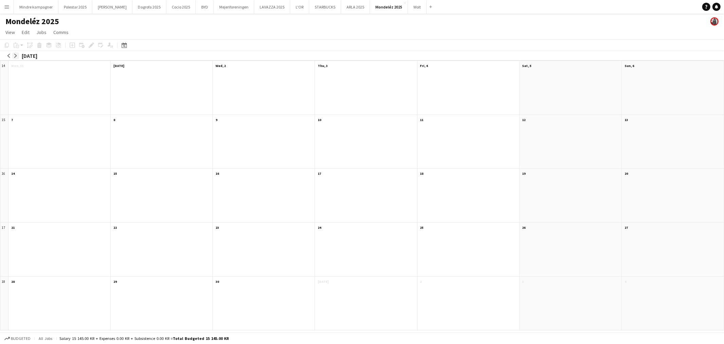
click at [15, 55] on app-icon "arrow-right" at bounding box center [16, 56] width 4 height 4
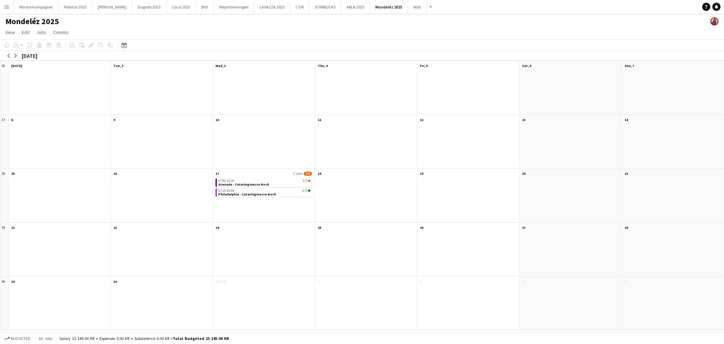
click at [60, 140] on div at bounding box center [59, 145] width 102 height 45
click at [5, 7] on app-icon "Menu" at bounding box center [6, 6] width 5 height 5
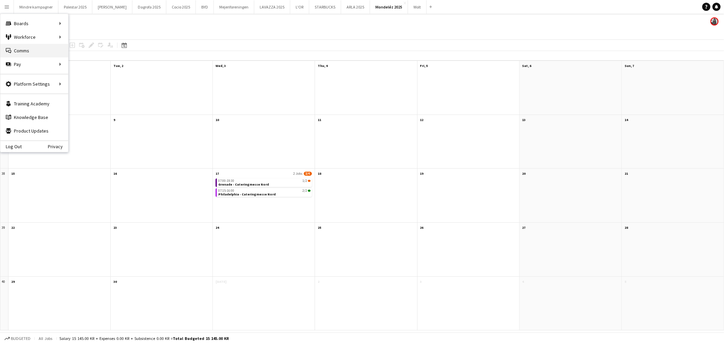
click at [29, 50] on link "Comms Comms" at bounding box center [34, 51] width 68 height 14
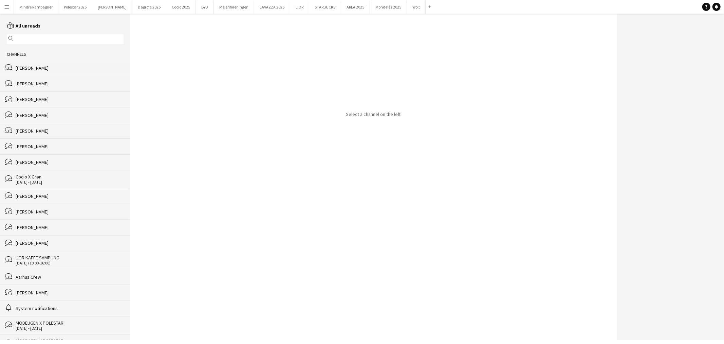
click at [48, 36] on input "text" at bounding box center [68, 39] width 107 height 6
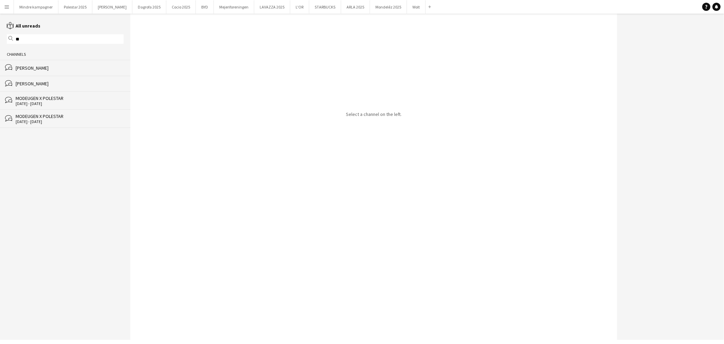
type input "*"
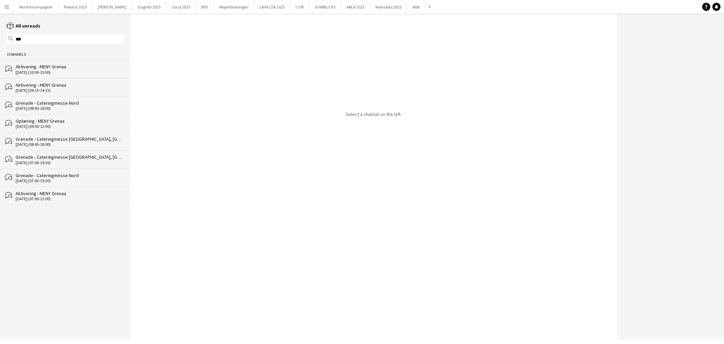
type input "***"
click at [70, 103] on div "Grenade - Cateringmesse Nord" at bounding box center [70, 103] width 108 height 6
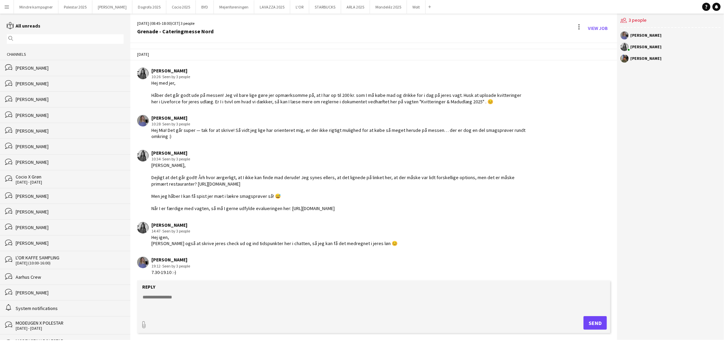
click at [52, 39] on input "text" at bounding box center [68, 39] width 107 height 6
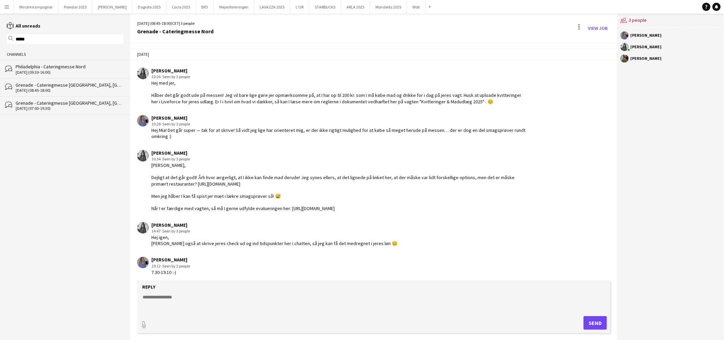
type input "*****"
click at [57, 70] on div "[DATE] (09:30-16:00)" at bounding box center [70, 72] width 108 height 5
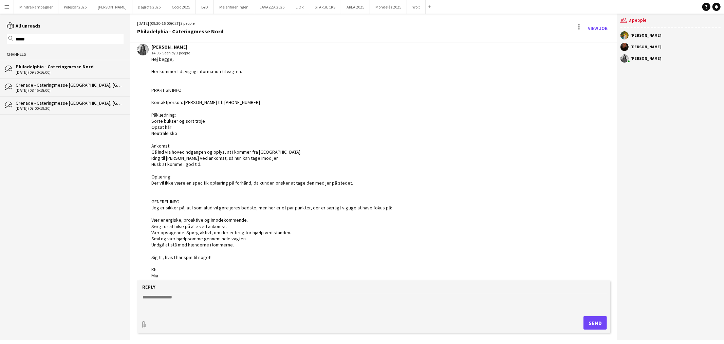
scroll to position [24, 0]
click at [370, 8] on button "Mondeléz 2025 Close" at bounding box center [388, 6] width 37 height 13
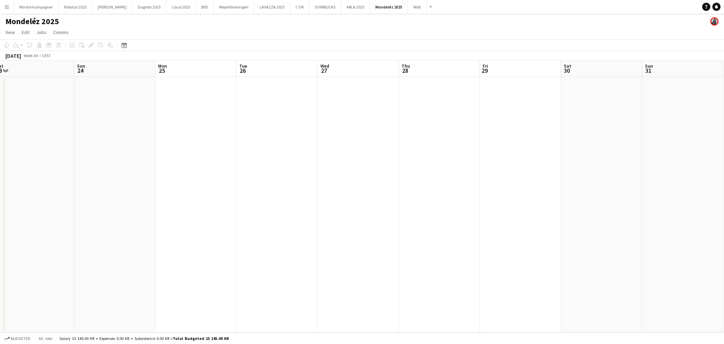
drag, startPoint x: 620, startPoint y: 211, endPoint x: 286, endPoint y: 196, distance: 334.1
click at [286, 196] on app-calendar-viewport "Wed 20 Thu 21 Fri 22 Sat 23 Sun 24 Mon 25 Tue 26 Wed 27 Thu 28 Fri 29 Sat 30 Su…" at bounding box center [362, 196] width 724 height 272
drag, startPoint x: 560, startPoint y: 208, endPoint x: 152, endPoint y: 216, distance: 408.5
click at [152, 216] on app-calendar-viewport "Fri 22 Sat 23 Sun 24 Mon 25 Tue 26 Wed 27 Thu 28 Fri 29 Sat 30 Sun 31 Mon 1 Tue…" at bounding box center [362, 196] width 724 height 272
drag, startPoint x: 386, startPoint y: 219, endPoint x: 67, endPoint y: 240, distance: 320.5
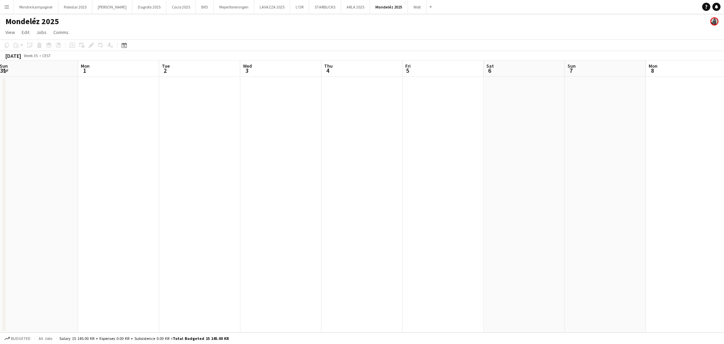
click at [67, 240] on app-calendar-viewport "Thu 28 Fri 29 Sat 30 Sun 31 Mon 1 Tue 2 Wed 3 Thu 4 Fri 5 Sat 6 Sun 7 Mon 8 Tue…" at bounding box center [362, 196] width 724 height 272
drag, startPoint x: 537, startPoint y: 195, endPoint x: 101, endPoint y: 233, distance: 437.9
drag, startPoint x: 101, startPoint y: 233, endPoint x: 154, endPoint y: 199, distance: 62.8
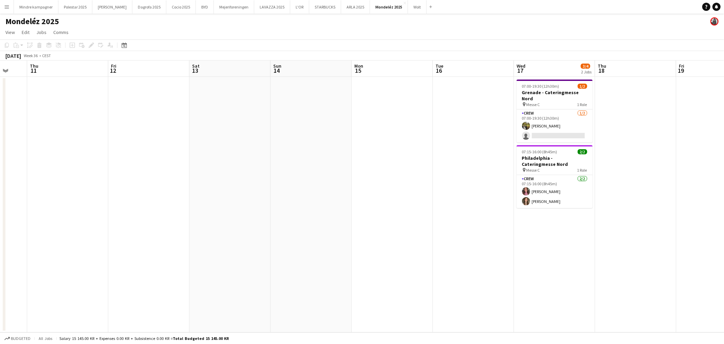
scroll to position [0, 249]
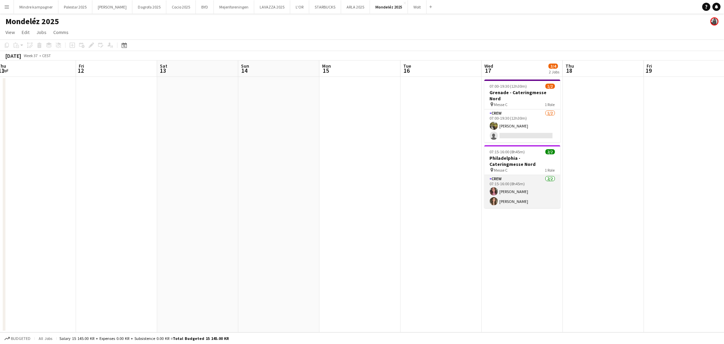
drag, startPoint x: 154, startPoint y: 199, endPoint x: 537, endPoint y: 185, distance: 383.5
click at [537, 185] on app-card-role "Crew [DATE] 07:15-16:00 (8h45m) [PERSON_NAME] [PERSON_NAME]" at bounding box center [522, 191] width 76 height 33
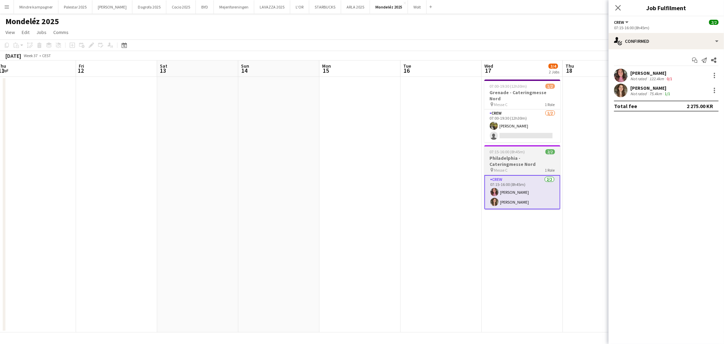
click at [526, 160] on h3 "Philadelphia - Cateringmesse Nord" at bounding box center [522, 161] width 76 height 12
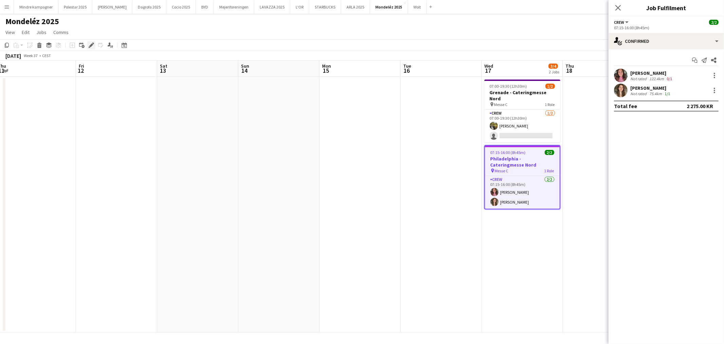
click at [92, 43] on icon at bounding box center [93, 43] width 2 height 2
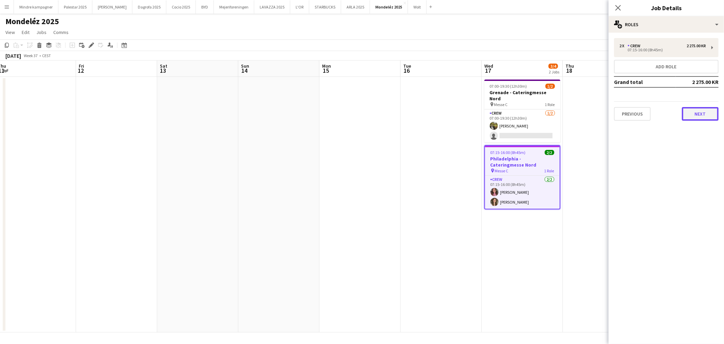
click at [695, 107] on button "Next" at bounding box center [700, 114] width 37 height 14
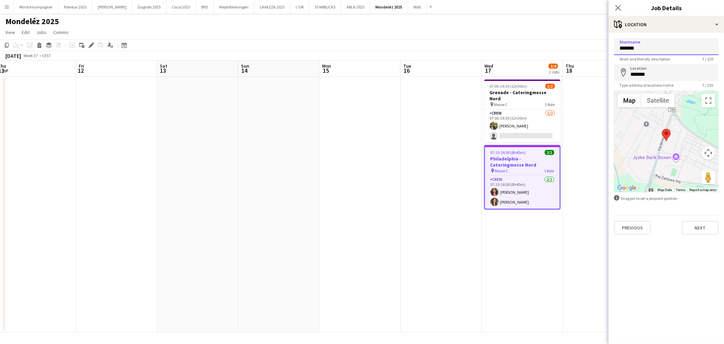
click at [650, 44] on input "*******" at bounding box center [666, 46] width 105 height 17
click at [663, 75] on input "*******" at bounding box center [666, 72] width 105 height 17
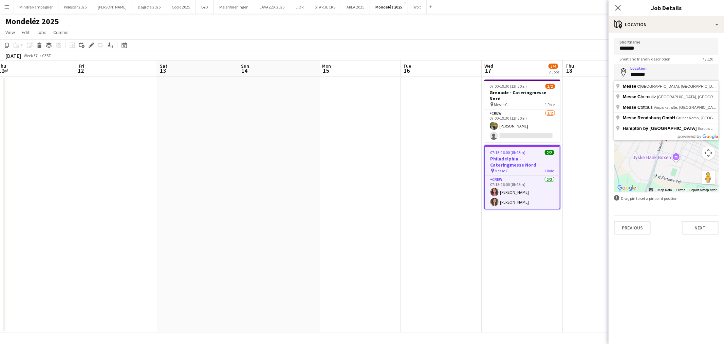
click at [663, 75] on input "*******" at bounding box center [666, 72] width 105 height 17
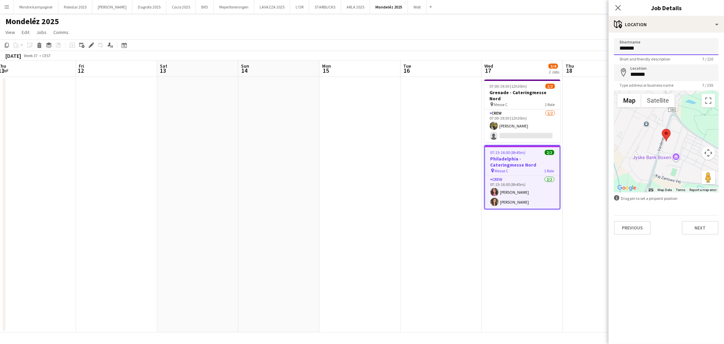
click at [669, 48] on input "*******" at bounding box center [666, 46] width 105 height 17
click at [664, 74] on input "*******" at bounding box center [666, 72] width 105 height 17
type input "**********"
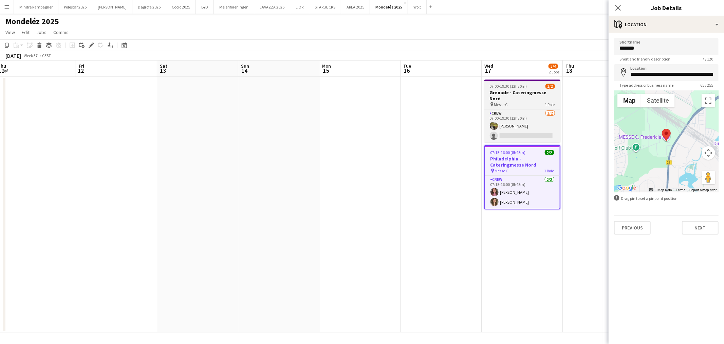
click at [516, 93] on h3 "Grenade - Cateringmesse Nord" at bounding box center [522, 95] width 76 height 12
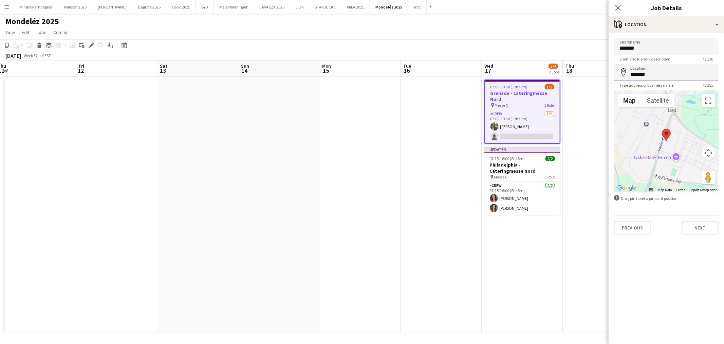
click at [654, 77] on input "*******" at bounding box center [666, 72] width 105 height 17
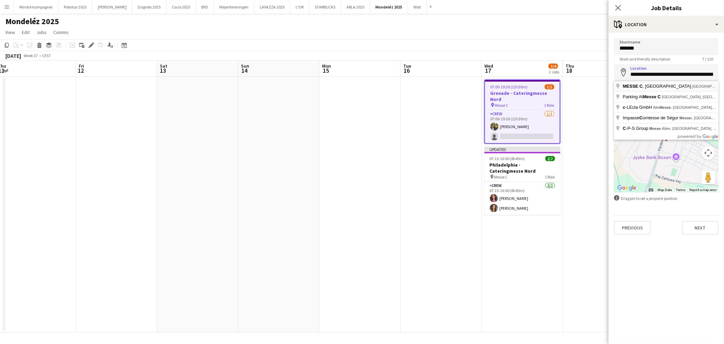
type input "**********"
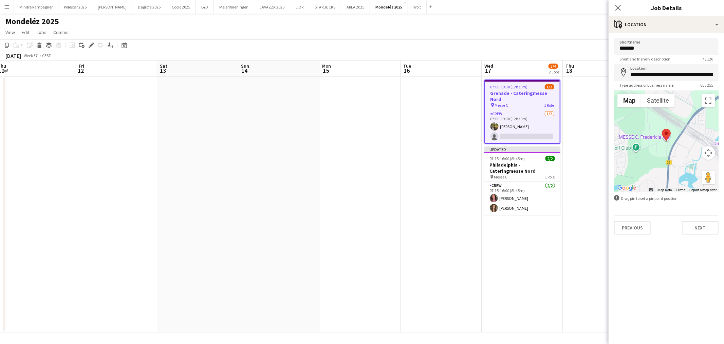
click at [545, 241] on app-date-cell "07:00-19:30 (12h30m) 1/2 Grenade - Cateringmesse Nord pin Messe C 1 Role Crew […" at bounding box center [522, 204] width 81 height 255
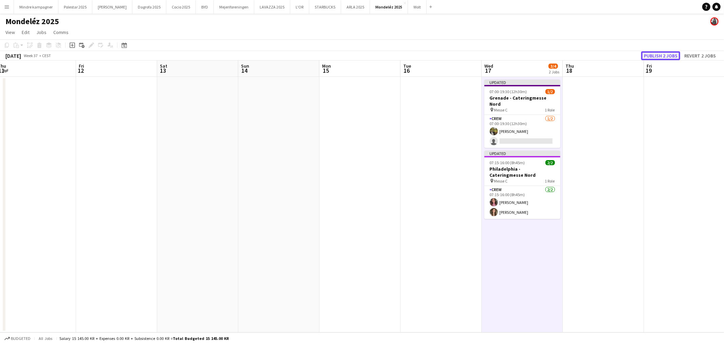
click at [662, 56] on button "Publish 2 jobs" at bounding box center [660, 55] width 39 height 9
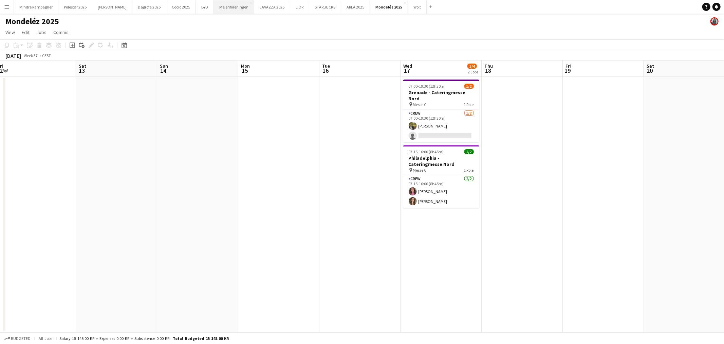
click at [215, 7] on button "Mejeriforeningen Close" at bounding box center [234, 6] width 40 height 13
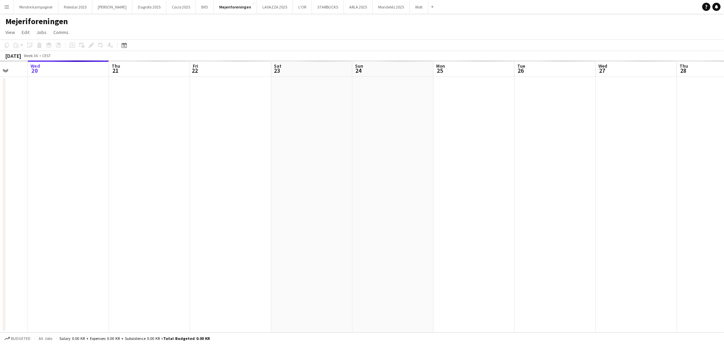
drag, startPoint x: 398, startPoint y: 176, endPoint x: 202, endPoint y: 189, distance: 196.3
click at [204, 188] on app-calendar-viewport "Sun 17 Mon 18 Tue 19 Wed 20 Thu 21 Fri 22 Sat 23 Sun 24 Mon 25 Tue 26 Wed 27 Th…" at bounding box center [362, 196] width 724 height 272
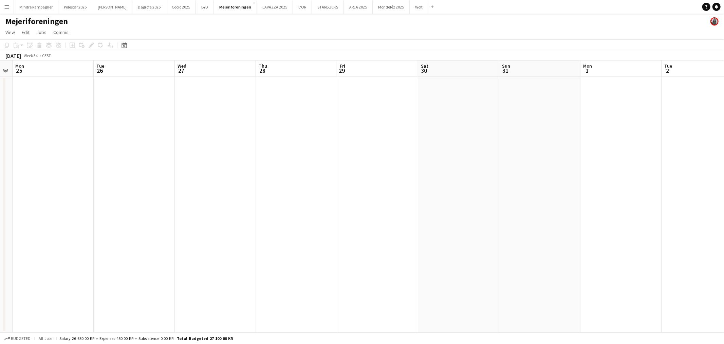
drag, startPoint x: 309, startPoint y: 189, endPoint x: 276, endPoint y: 195, distance: 33.8
click at [126, 202] on app-calendar-viewport "Fri 22 Sat 23 Sun 24 Mon 25 Tue 26 Wed 27 Thu 28 Fri 29 Sat 30 Sun 31 Mon 1 Tue…" at bounding box center [362, 196] width 724 height 272
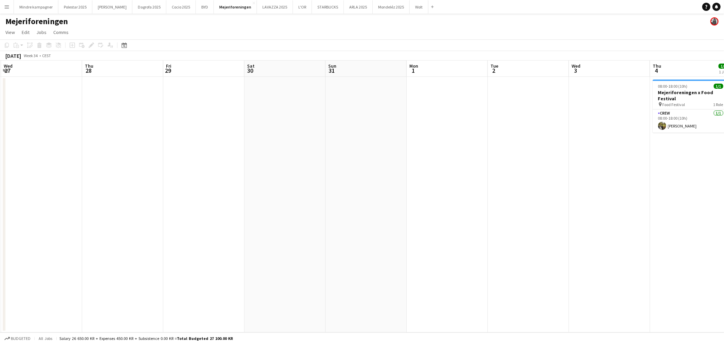
drag, startPoint x: 436, startPoint y: 196, endPoint x: 140, endPoint y: 202, distance: 296.1
click at [115, 208] on app-calendar-viewport "Sun 24 Mon 25 Tue 26 Wed 27 Thu 28 Fri 29 Sat 30 Sun 31 Mon 1 Tue 2 Wed 3 Thu 4…" at bounding box center [362, 196] width 724 height 272
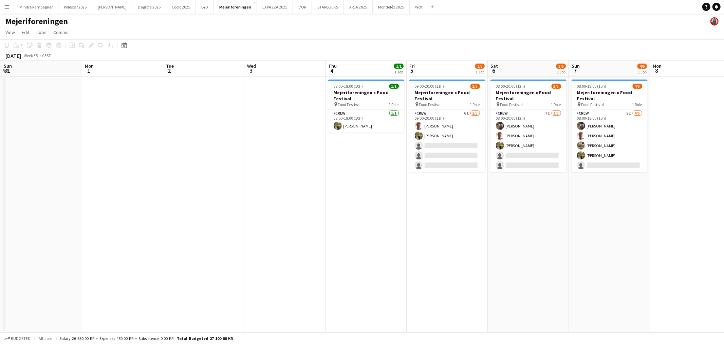
scroll to position [0, 253]
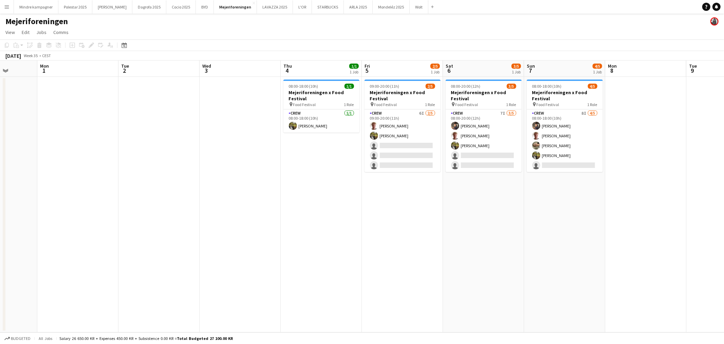
drag, startPoint x: 591, startPoint y: 226, endPoint x: 542, endPoint y: 235, distance: 50.5
click at [542, 235] on app-calendar-viewport "Fri 29 Sat 30 Sun 31 Mon 1 Tue 2 Wed 3 Thu 4 1/1 1 Job Fri 5 2/5 1 Job Sat 6 3/…" at bounding box center [362, 196] width 724 height 272
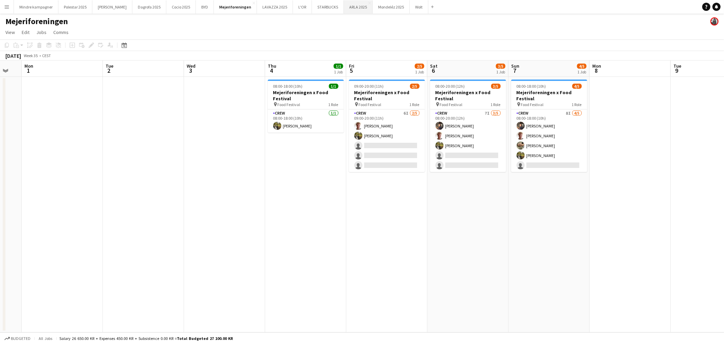
click at [344, 8] on button "ARLA 2025 Close" at bounding box center [358, 6] width 29 height 13
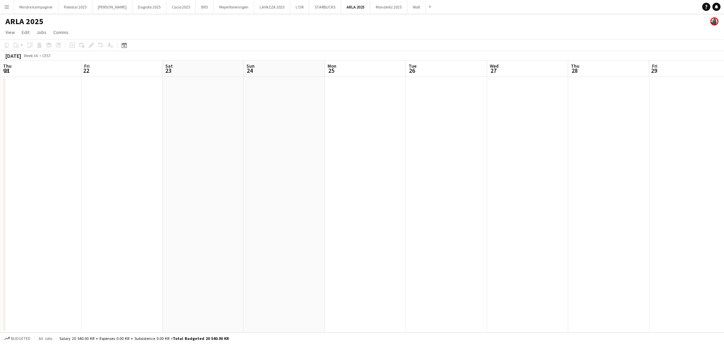
drag, startPoint x: 447, startPoint y: 200, endPoint x: 65, endPoint y: 256, distance: 386.7
click at [69, 257] on app-calendar-viewport "Tue 19 Wed 20 Thu 21 Fri 22 Sat 23 Sun 24 Mon 25 Tue 26 Wed 27 Thu 28 Fri 29 Sa…" at bounding box center [362, 196] width 724 height 272
drag, startPoint x: 568, startPoint y: 233, endPoint x: 233, endPoint y: 232, distance: 335.1
click at [238, 232] on app-calendar-viewport "Thu 21 Fri 22 Sat 23 Sun 24 Mon 25 Tue 26 Wed 27 Thu 28 Fri 29 Sat 30 Sun 31 Mo…" at bounding box center [362, 196] width 724 height 272
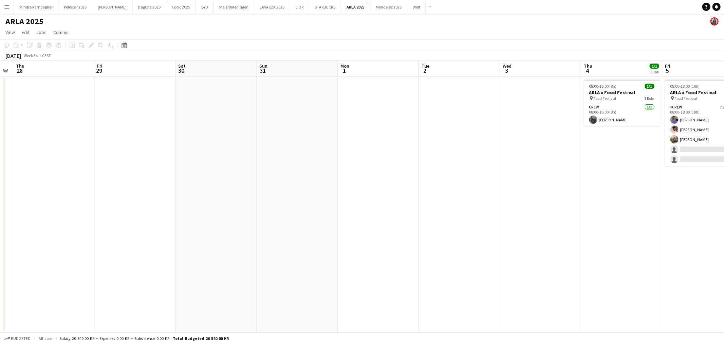
drag, startPoint x: 569, startPoint y: 238, endPoint x: 293, endPoint y: 255, distance: 276.6
click at [293, 255] on app-calendar-viewport "Mon 25 Tue 26 Wed 27 Thu 28 Fri 29 Sat 30 Sun 31 Mon 1 Tue 2 Wed 3 Thu 4 1/1 1 …" at bounding box center [362, 196] width 724 height 272
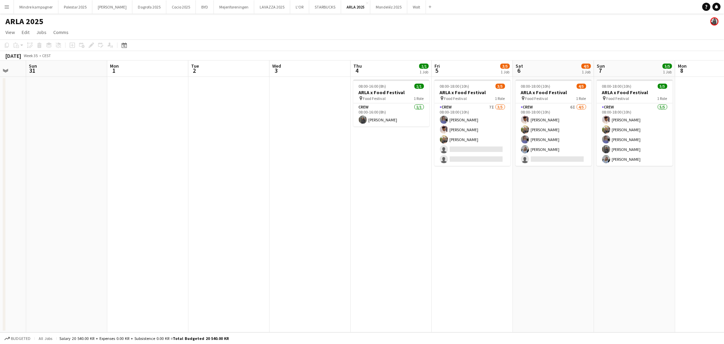
scroll to position [0, 233]
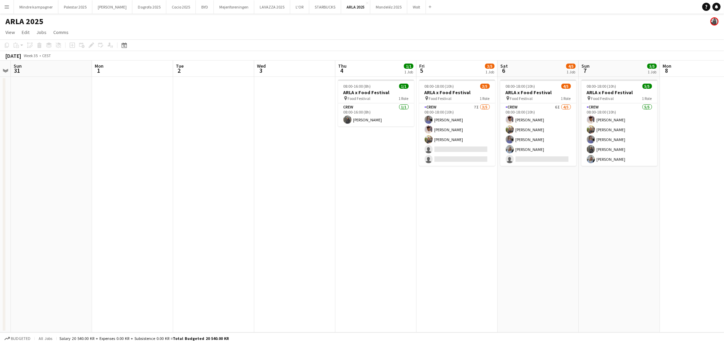
drag, startPoint x: 406, startPoint y: 253, endPoint x: 360, endPoint y: 254, distance: 45.5
click at [360, 254] on app-calendar-viewport "Thu 28 Fri 29 Sat 30 Sun 31 Mon 1 Tue 2 Wed 3 Thu 4 1/1 1 Job Fri 5 3/5 1 Job S…" at bounding box center [362, 196] width 724 height 272
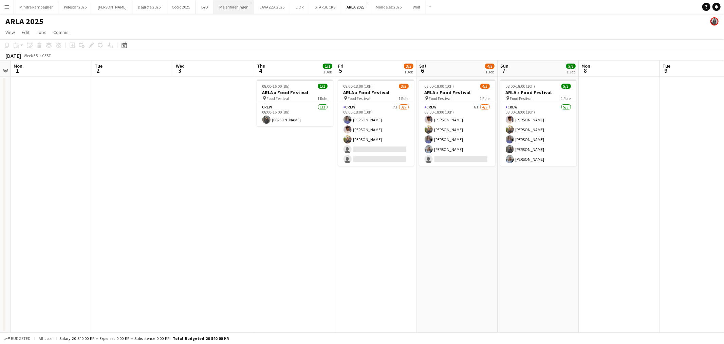
click at [214, 5] on button "Mejeriforeningen Close" at bounding box center [234, 6] width 40 height 13
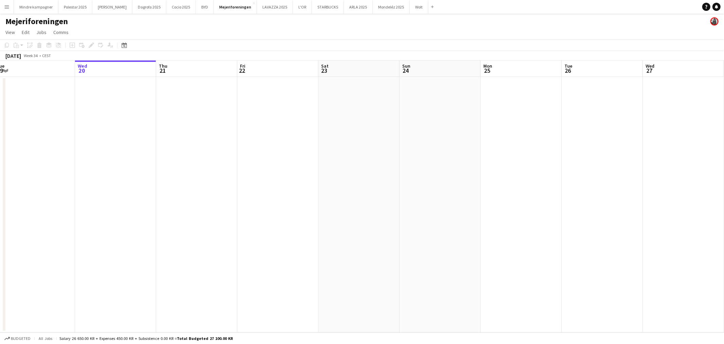
drag, startPoint x: 543, startPoint y: 208, endPoint x: 307, endPoint y: 195, distance: 236.0
click at [186, 200] on app-calendar-viewport "Sun 17 Mon 18 Tue 19 Wed 20 Thu 21 Fri 22 Sat 23 Sun 24 Mon 25 Tue 26 Wed 27 Th…" at bounding box center [362, 196] width 724 height 272
click at [300, 192] on app-calendar-viewport "Thu 21 Fri 22 Sat 23 Sun 24 Mon 25 Tue 26 Wed 27 Thu 28 Fri 29 Sat 30 Sun 31 Mo…" at bounding box center [362, 196] width 724 height 272
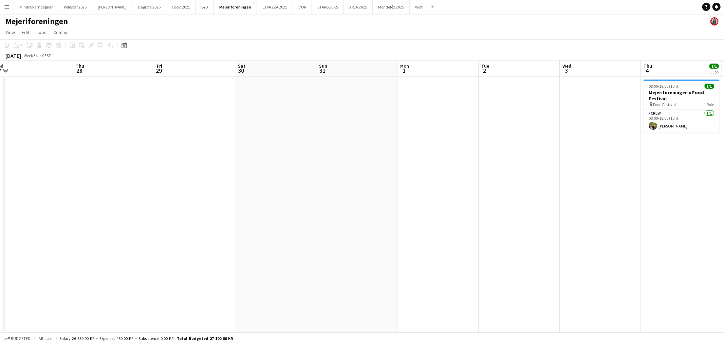
drag, startPoint x: 394, startPoint y: 224, endPoint x: 267, endPoint y: 235, distance: 128.1
click at [267, 235] on app-calendar-viewport "Mon 25 Tue 26 Wed 27 Thu 28 Fri 29 Sat 30 Sun 31 Mon 1 Tue 2 Wed 3 Thu 4 1/1 1 …" at bounding box center [362, 196] width 724 height 272
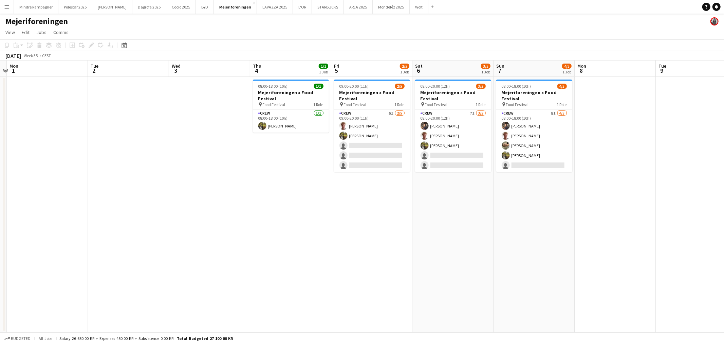
drag, startPoint x: 418, startPoint y: 240, endPoint x: 217, endPoint y: 242, distance: 201.7
click at [217, 242] on app-calendar-viewport "Fri 29 Sat 30 Sun 31 Mon 1 Tue 2 Wed 3 Thu 4 1/1 1 Job Fri 5 2/5 1 Job Sat 6 3/…" at bounding box center [362, 196] width 724 height 272
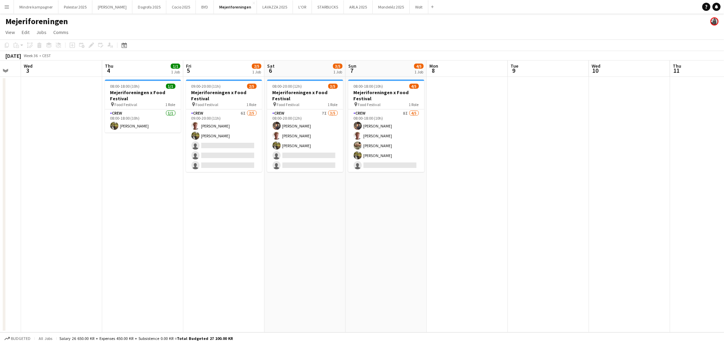
click at [5, 5] on app-icon "Menu" at bounding box center [6, 6] width 5 height 5
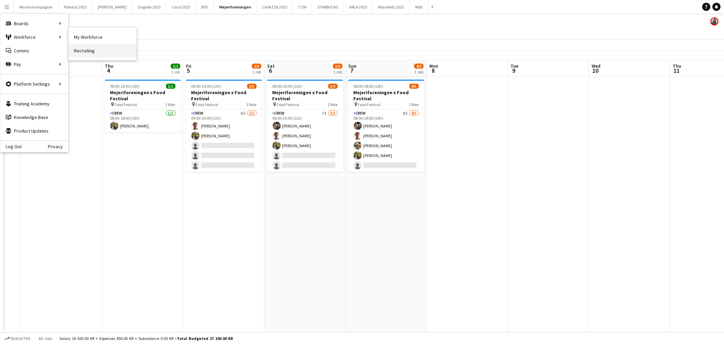
click at [92, 49] on link "Recruiting" at bounding box center [103, 51] width 68 height 14
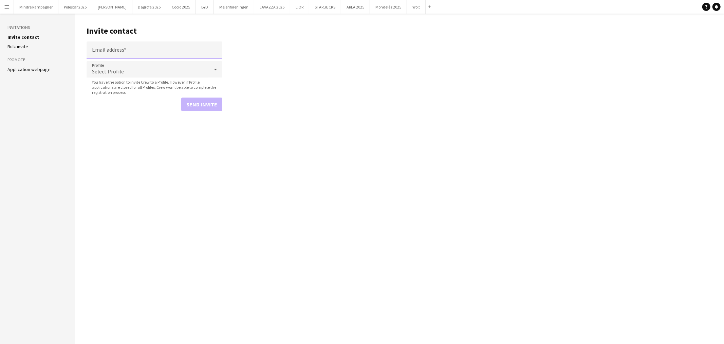
click at [117, 53] on input "Email address" at bounding box center [155, 49] width 136 height 17
click at [123, 51] on input "Email address" at bounding box center [155, 49] width 136 height 17
paste input "**********"
type input "**********"
click at [130, 75] on div "Select Profile" at bounding box center [148, 69] width 122 height 16
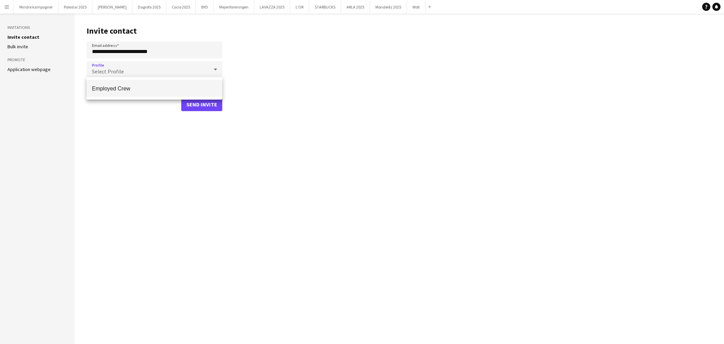
click at [128, 87] on span "Employed Crew" at bounding box center [154, 88] width 125 height 6
click at [208, 105] on button "Send invite" at bounding box center [201, 104] width 41 height 14
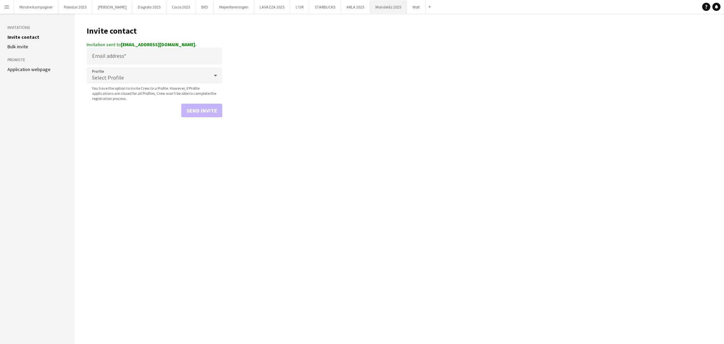
click at [370, 8] on button "Mondeléz 2025 Close" at bounding box center [388, 6] width 37 height 13
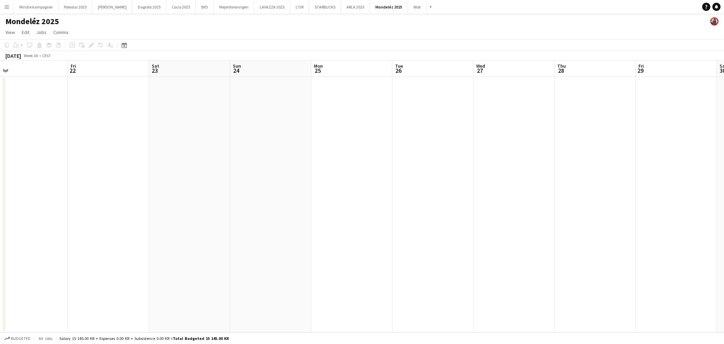
drag, startPoint x: 532, startPoint y: 195, endPoint x: 241, endPoint y: 168, distance: 292.6
click at [241, 168] on app-calendar-viewport "Tue 19 Wed 20 Thu 21 Fri 22 Sat 23 Sun 24 Mon 25 Tue 26 Wed 27 Thu 28 Fri 29 Sa…" at bounding box center [362, 196] width 724 height 272
drag, startPoint x: 489, startPoint y: 172, endPoint x: 273, endPoint y: 157, distance: 216.1
click at [215, 163] on app-calendar-viewport "Thu 21 Fri 22 Sat 23 Sun 24 Mon 25 Tue 26 Wed 27 Thu 28 Fri 29 Sat 30 Sun 31 Mo…" at bounding box center [362, 196] width 724 height 272
drag, startPoint x: 480, startPoint y: 165, endPoint x: 297, endPoint y: 160, distance: 183.4
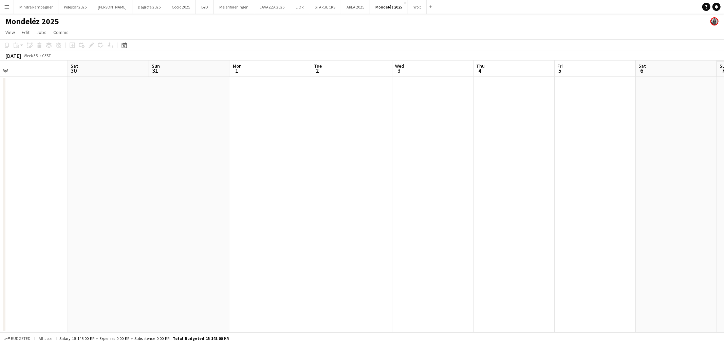
click at [288, 163] on app-calendar-viewport "Tue 26 Wed 27 Thu 28 Fri 29 Sat 30 Sun 31 Mon 1 Tue 2 Wed 3 Thu 4 Fri 5 Sat 6 S…" at bounding box center [362, 196] width 724 height 272
drag, startPoint x: 523, startPoint y: 169, endPoint x: 263, endPoint y: 157, distance: 260.3
click at [168, 157] on app-calendar-viewport "Tue 26 Wed 27 Thu 28 Fri 29 Sat 30 Sun 31 Mon 1 Tue 2 Wed 3 Thu 4 Fri 5 Sat 6 S…" at bounding box center [362, 196] width 724 height 272
drag, startPoint x: 239, startPoint y: 163, endPoint x: 214, endPoint y: 151, distance: 27.5
click at [109, 154] on app-calendar-viewport "Thu 4 Fri 5 Sat 6 Sun 7 Mon 8 Tue 9 Wed 10 Thu 11 Fri 12 Sat 13 Sun 14 Mon 15 T…" at bounding box center [362, 196] width 724 height 272
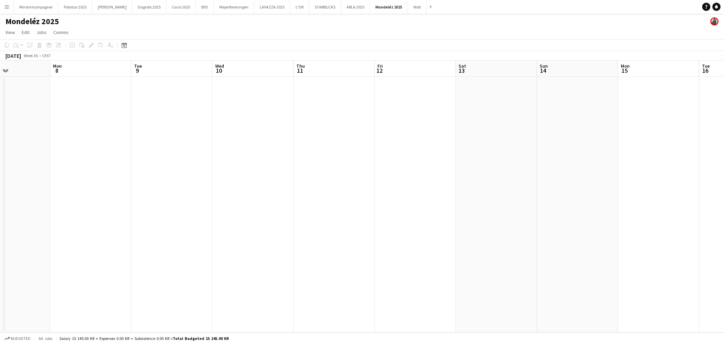
drag, startPoint x: 493, startPoint y: 171, endPoint x: 133, endPoint y: 145, distance: 360.8
click at [128, 146] on app-calendar-viewport "Thu 4 Fri 5 Sat 6 Sun 7 Mon 8 Tue 9 Wed 10 Thu 11 Fri 12 Sat 13 Sun 14 Mon 15 T…" at bounding box center [362, 196] width 724 height 272
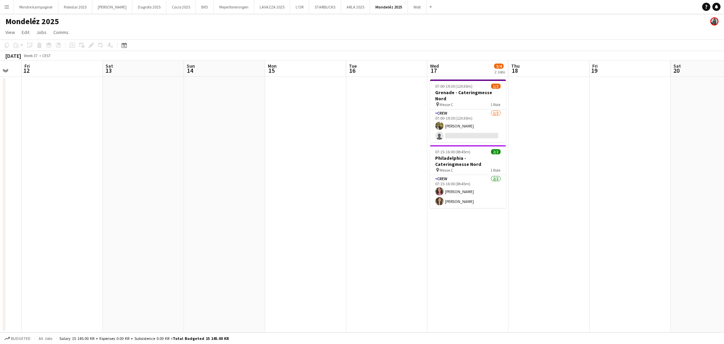
drag, startPoint x: 561, startPoint y: 134, endPoint x: 554, endPoint y: 136, distance: 6.6
click at [554, 136] on app-calendar-viewport "Tue 9 Wed 10 Thu 11 Fri 12 Sat 13 Sun 14 Mon 15 Tue 16 Wed 17 3/4 2 Jobs Thu 18…" at bounding box center [362, 196] width 724 height 272
click at [676, 184] on app-date-cell at bounding box center [710, 204] width 81 height 255
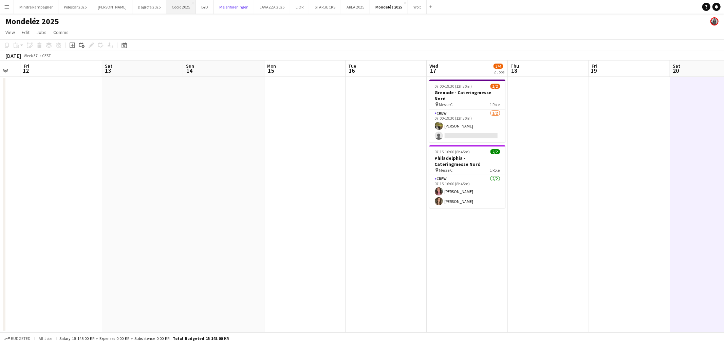
drag, startPoint x: 222, startPoint y: 8, endPoint x: 158, endPoint y: 7, distance: 64.2
click at [222, 8] on button "Mejeriforeningen Close" at bounding box center [234, 6] width 40 height 13
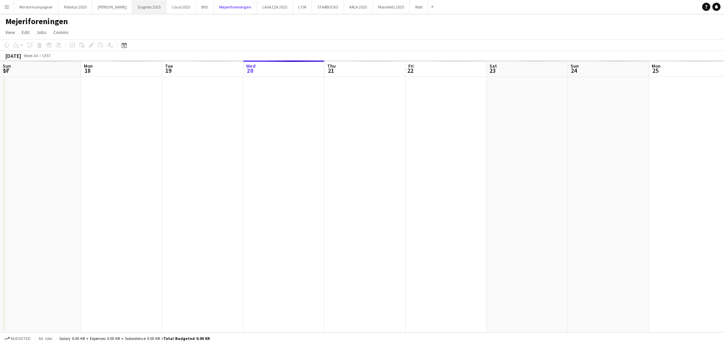
scroll to position [0, 162]
click at [344, 8] on button "ARLA 2025 Close" at bounding box center [358, 6] width 29 height 13
click at [276, 197] on app-calendar-viewport "Sun 17 Mon 18 Tue 19 Wed 20 Thu 21 Fri 22 Sat 23 Sun 24 Mon 25 Tue 26 Wed 27 Th…" at bounding box center [362, 196] width 724 height 272
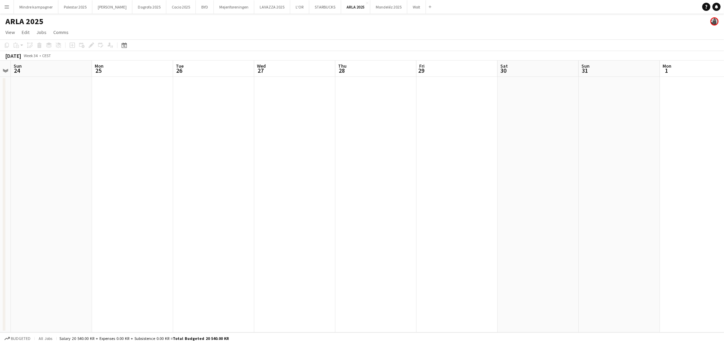
drag, startPoint x: 312, startPoint y: 208, endPoint x: 202, endPoint y: 221, distance: 111.3
click at [205, 219] on app-calendar-viewport "Thu 21 Fri 22 Sat 23 Sun 24 Mon 25 Tue 26 Wed 27 Thu 28 Fri 29 Sat 30 Sun 31 Mo…" at bounding box center [362, 196] width 724 height 272
drag, startPoint x: 559, startPoint y: 225, endPoint x: 328, endPoint y: 229, distance: 231.9
click at [265, 228] on app-calendar-viewport "Fri 22 Sat 23 Sun 24 Mon 25 Tue 26 Wed 27 Thu 28 Fri 29 Sat 30 Sun 31 Mon 1 Tue…" at bounding box center [362, 196] width 724 height 272
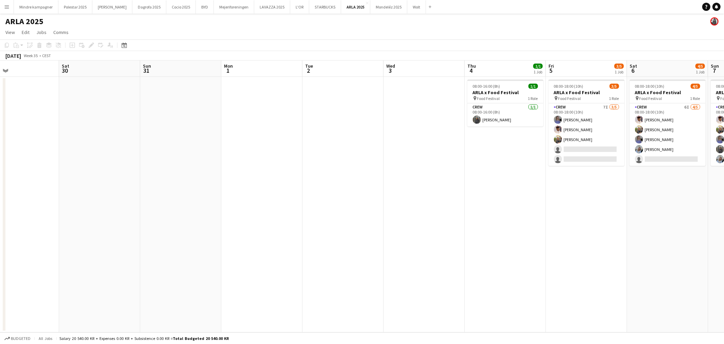
drag, startPoint x: 520, startPoint y: 232, endPoint x: 307, endPoint y: 245, distance: 214.0
click at [304, 245] on app-calendar-viewport "Tue 26 Wed 27 Thu 28 Fri 29 Sat 30 Sun 31 Mon 1 Tue 2 Wed 3 Thu 4 1/1 1 Job Fri…" at bounding box center [362, 196] width 724 height 272
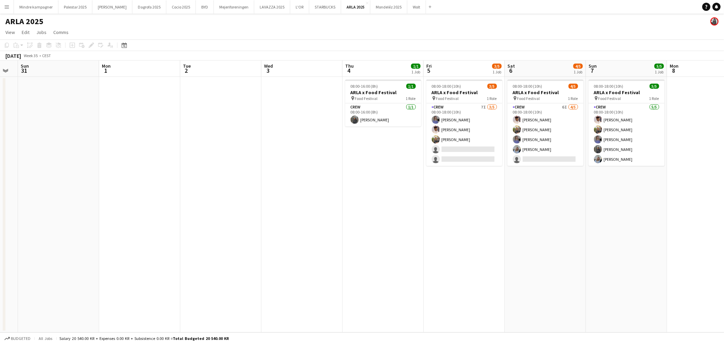
drag, startPoint x: 430, startPoint y: 243, endPoint x: 376, endPoint y: 253, distance: 54.8
click at [376, 253] on app-calendar-viewport "Thu 28 Fri 29 Sat 30 Sun 31 Mon 1 Tue 2 Wed 3 Thu 4 1/1 1 Job Fri 5 3/5 1 Job S…" at bounding box center [362, 196] width 724 height 272
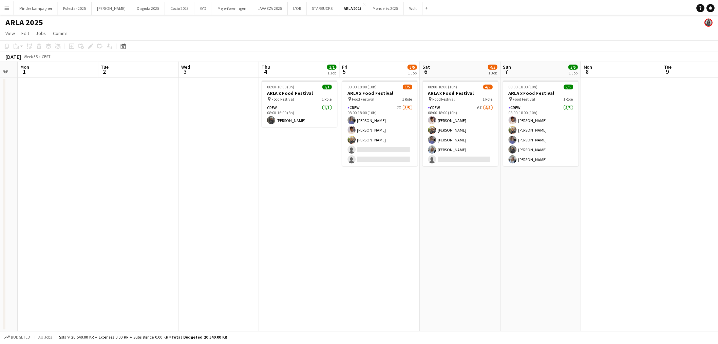
scroll to position [0, 245]
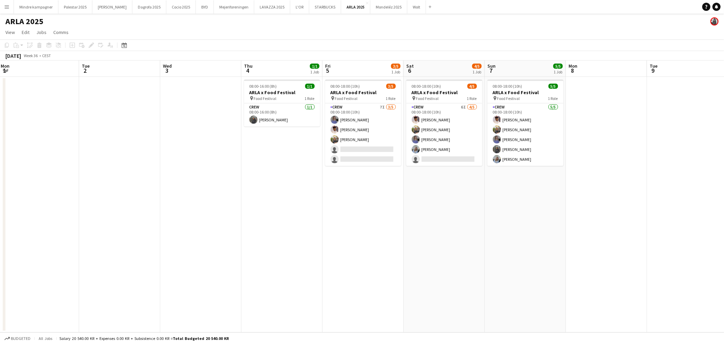
click at [5, 8] on app-icon "Menu" at bounding box center [6, 6] width 5 height 5
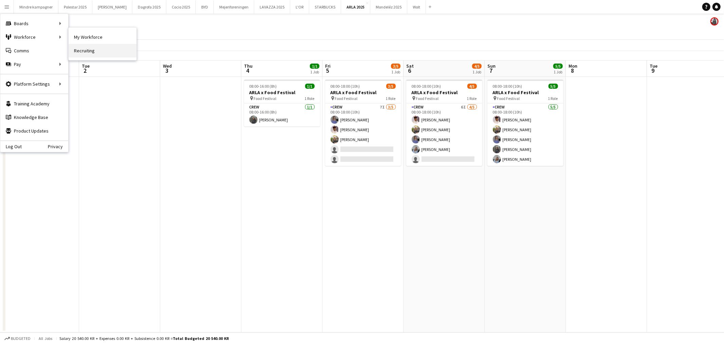
click at [87, 48] on link "Recruiting" at bounding box center [103, 51] width 68 height 14
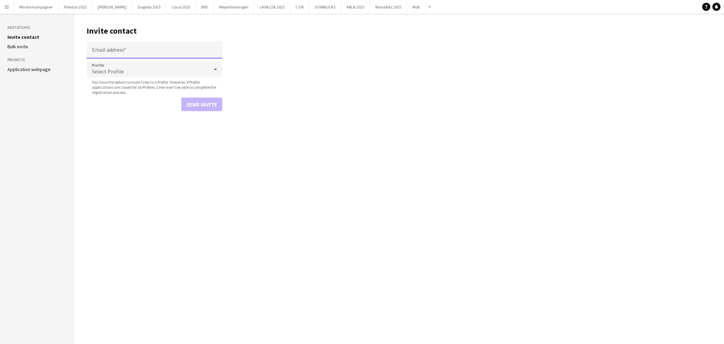
click at [116, 49] on input "Email address" at bounding box center [155, 49] width 136 height 17
click at [102, 72] on div "Select Profile" at bounding box center [148, 69] width 122 height 16
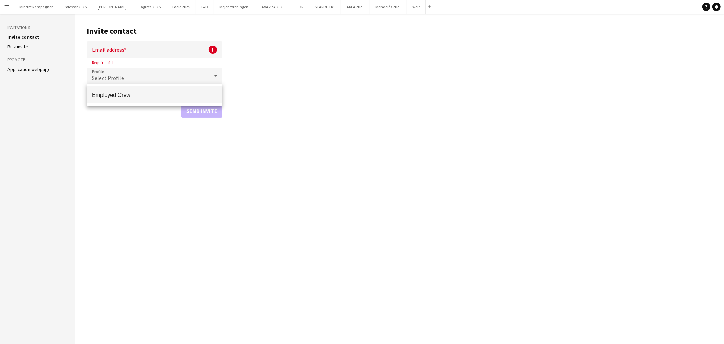
click at [118, 73] on div at bounding box center [362, 172] width 724 height 344
click at [160, 77] on div "Select Profile" at bounding box center [148, 76] width 122 height 16
click at [143, 53] on div at bounding box center [362, 172] width 724 height 344
click at [9, 8] on app-icon "Menu" at bounding box center [6, 6] width 5 height 5
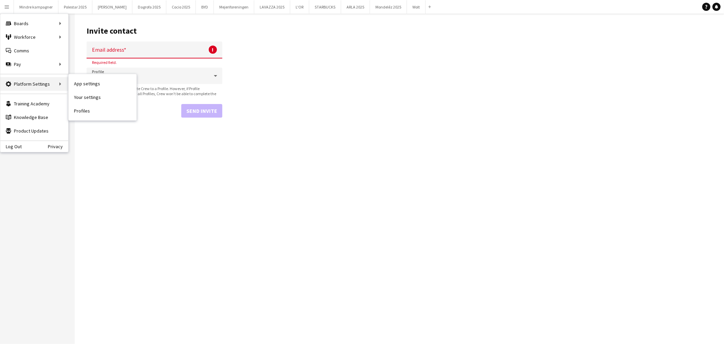
click at [27, 81] on div "Platform Settings Platform Settings" at bounding box center [34, 84] width 68 height 14
click at [86, 113] on link "Profiles" at bounding box center [103, 111] width 68 height 14
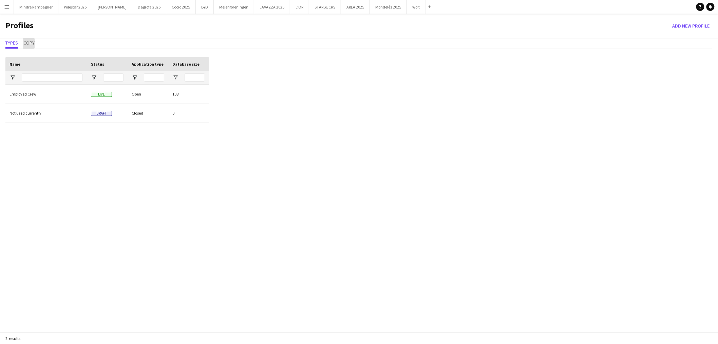
click at [25, 43] on span "Copy" at bounding box center [28, 42] width 11 height 5
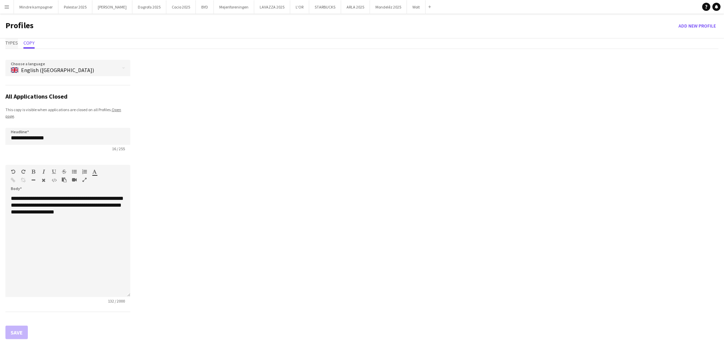
click at [14, 40] on span "Types" at bounding box center [11, 42] width 13 height 5
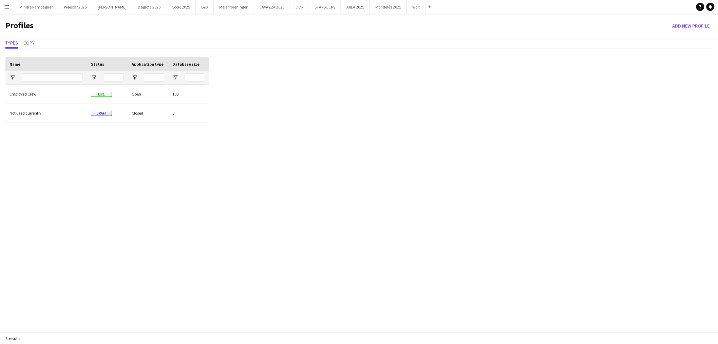
click at [4, 9] on app-icon "Menu" at bounding box center [6, 6] width 5 height 5
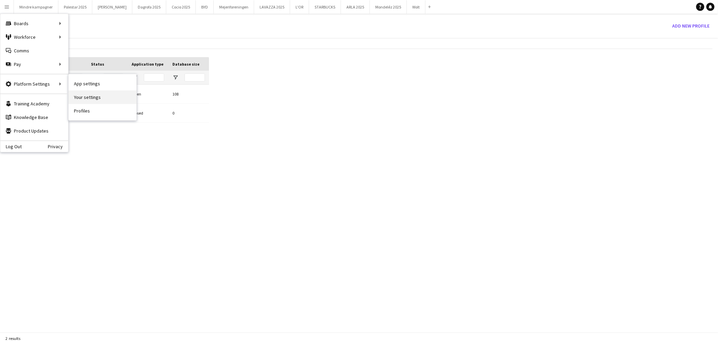
click at [89, 96] on link "Your settings" at bounding box center [103, 97] width 68 height 14
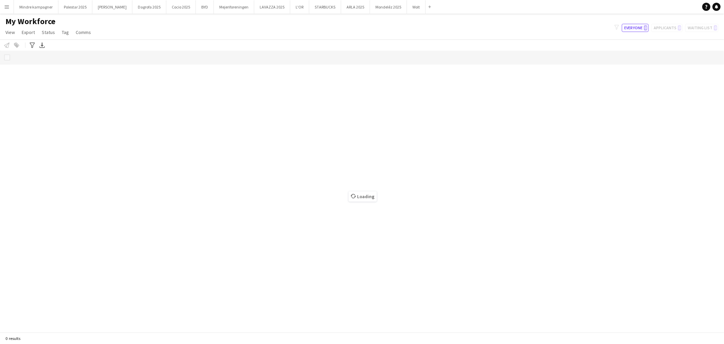
click at [6, 11] on button "Menu" at bounding box center [7, 7] width 14 height 14
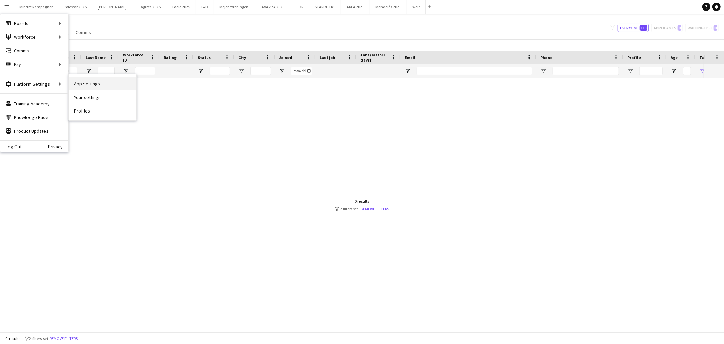
click at [93, 83] on link "App settings" at bounding box center [103, 84] width 68 height 14
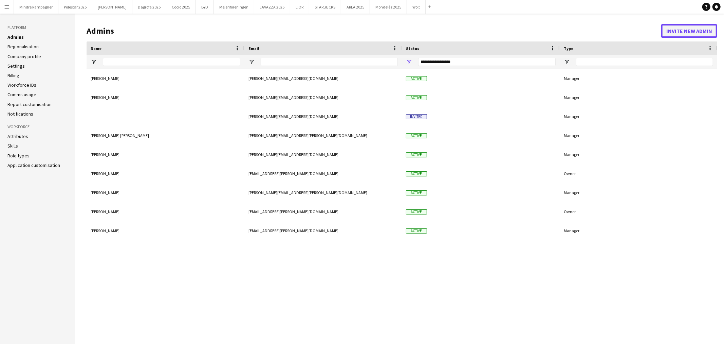
click at [681, 28] on button "Invite new admin" at bounding box center [689, 31] width 56 height 14
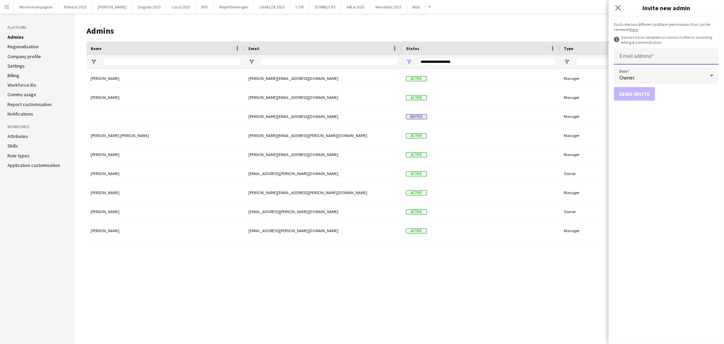
click at [660, 52] on input "Email address" at bounding box center [666, 56] width 105 height 17
click at [648, 58] on input "Email address" at bounding box center [666, 56] width 105 height 17
paste input "**********"
type input "**********"
click at [646, 74] on div "Owner" at bounding box center [659, 75] width 91 height 16
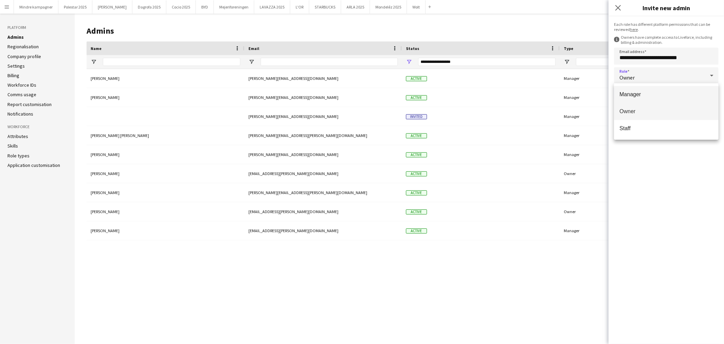
click at [638, 97] on span "Manager" at bounding box center [667, 94] width 94 height 6
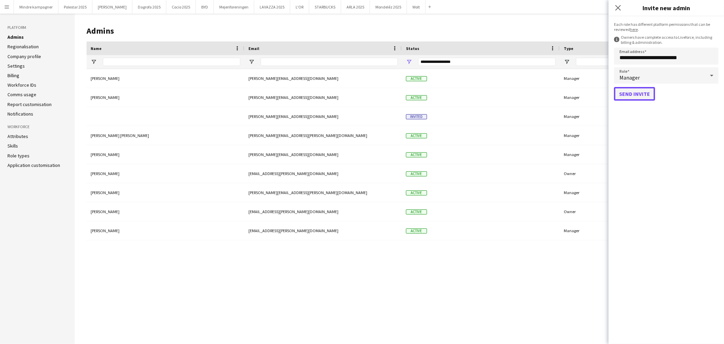
click at [638, 95] on button "Send invite" at bounding box center [634, 94] width 41 height 14
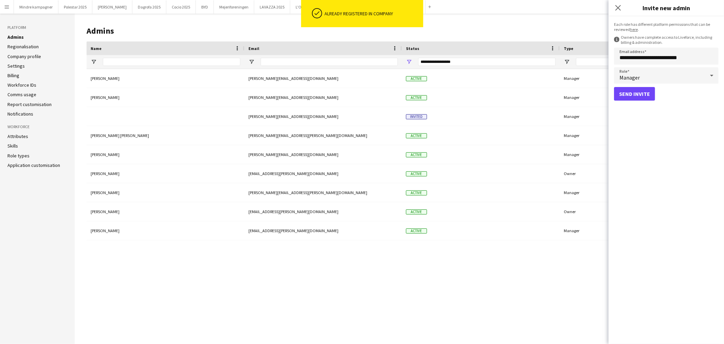
click at [8, 3] on button "Menu" at bounding box center [7, 7] width 14 height 14
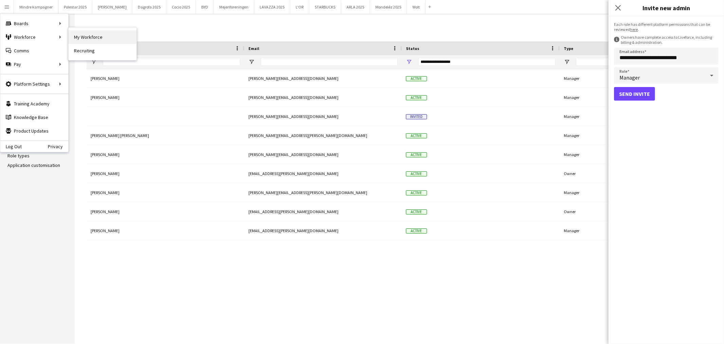
click at [94, 34] on link "My Workforce" at bounding box center [103, 37] width 68 height 14
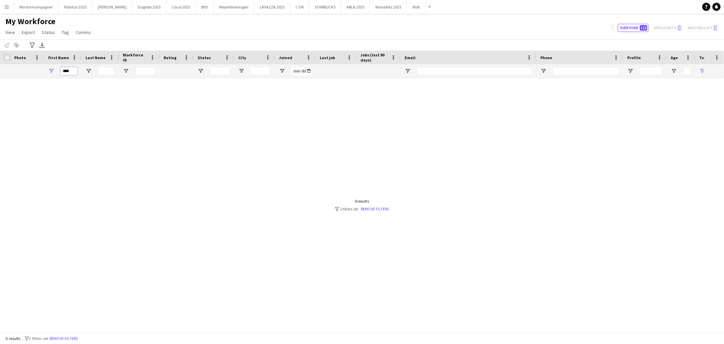
click at [67, 72] on input "****" at bounding box center [68, 71] width 17 height 8
click at [382, 211] on link "Remove filters" at bounding box center [375, 208] width 28 height 5
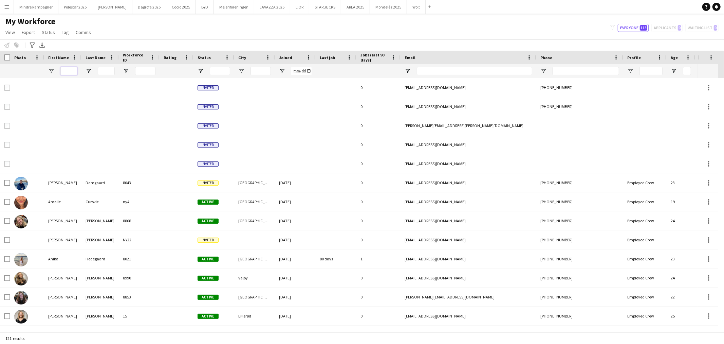
click at [71, 70] on input "First Name Filter Input" at bounding box center [68, 71] width 17 height 8
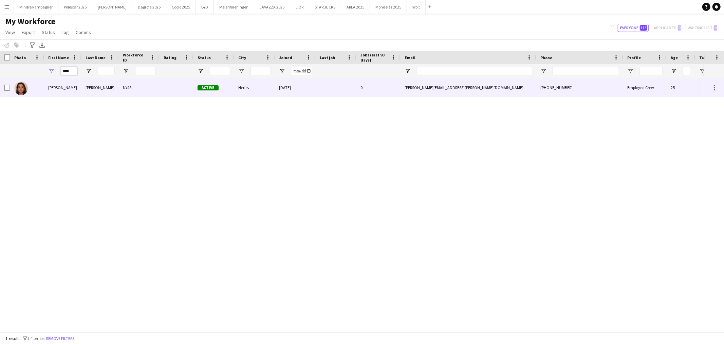
type input "****"
click at [62, 86] on div "Kasandra" at bounding box center [62, 87] width 37 height 19
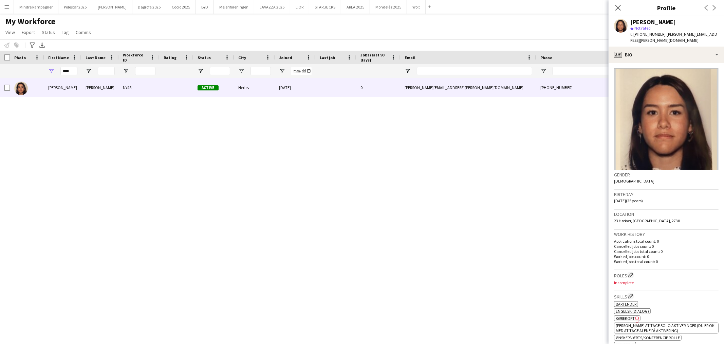
click at [8, 5] on app-icon "Menu" at bounding box center [6, 6] width 5 height 5
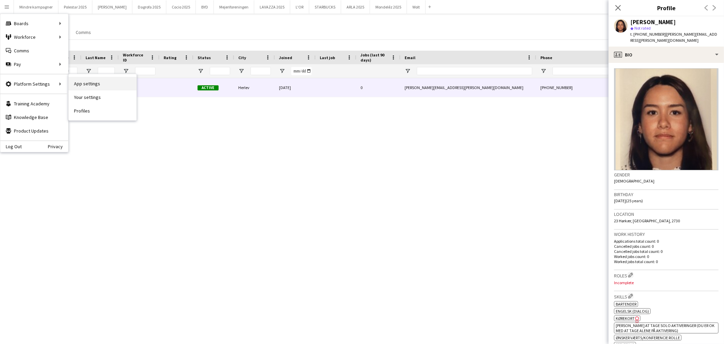
click at [99, 83] on link "App settings" at bounding box center [103, 84] width 68 height 14
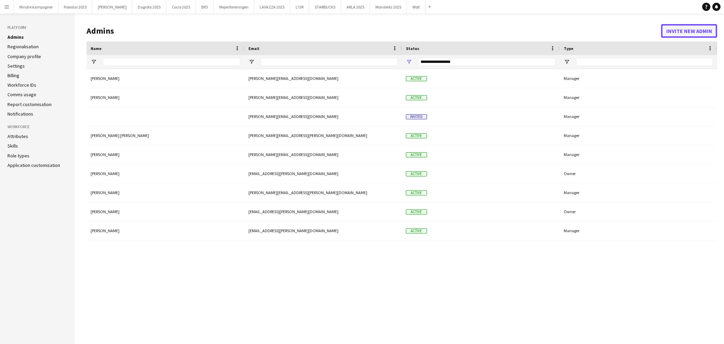
click at [703, 27] on button "Invite new admin" at bounding box center [689, 31] width 56 height 14
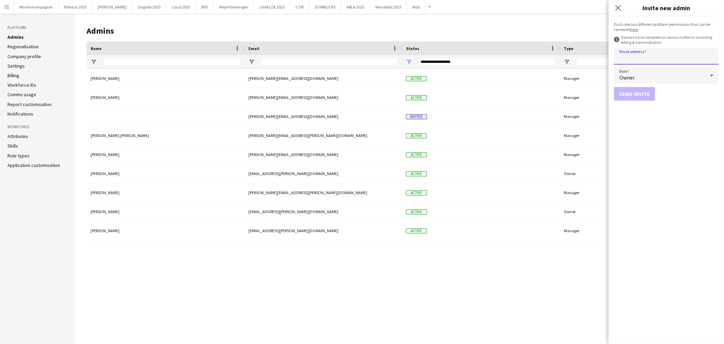
click at [643, 56] on input "Email address" at bounding box center [666, 56] width 105 height 17
paste input "**********"
type input "**********"
click at [629, 93] on button "Send invite" at bounding box center [634, 94] width 41 height 14
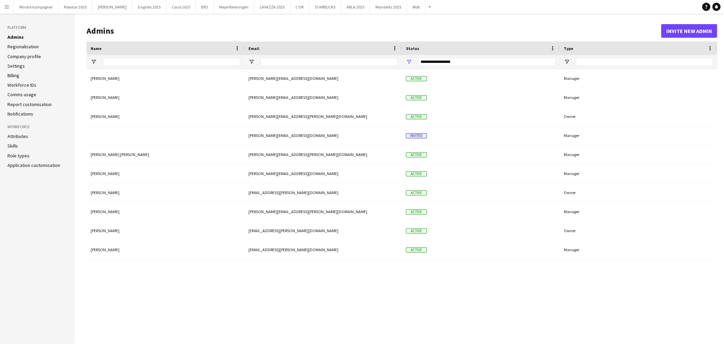
click at [8, 7] on app-icon "Menu" at bounding box center [6, 6] width 5 height 5
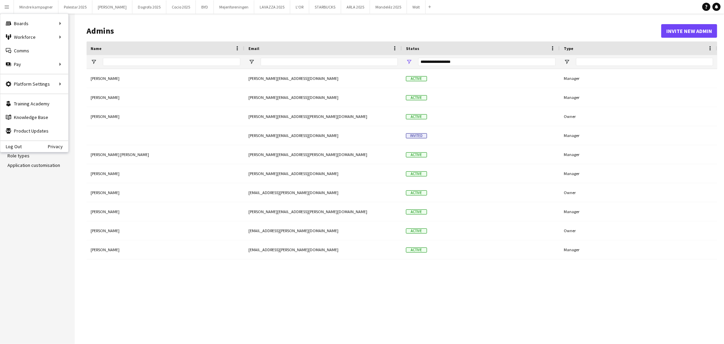
click at [6, 7] on app-icon "Menu" at bounding box center [6, 6] width 5 height 5
click at [93, 38] on link "My Workforce" at bounding box center [103, 37] width 68 height 14
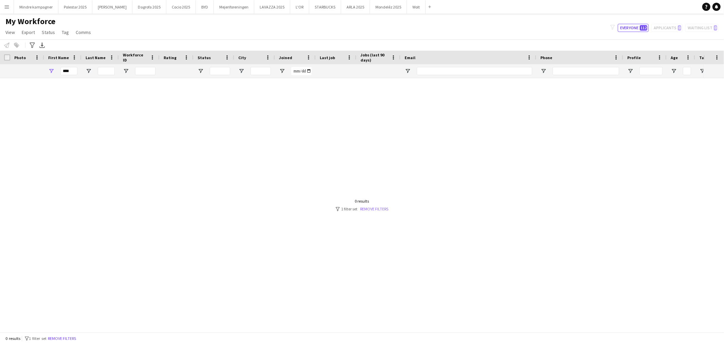
click at [382, 209] on link "Remove filters" at bounding box center [374, 208] width 28 height 5
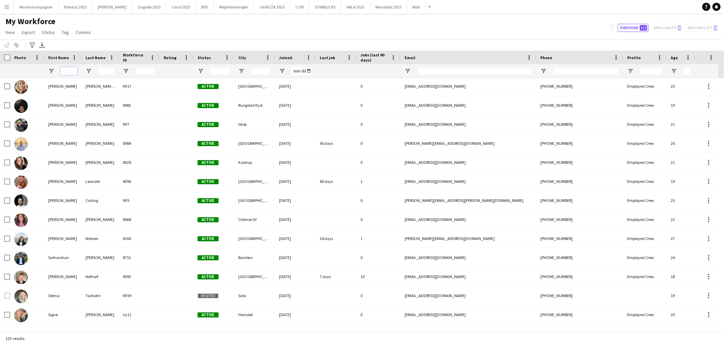
click at [65, 70] on input "First Name Filter Input" at bounding box center [68, 71] width 17 height 8
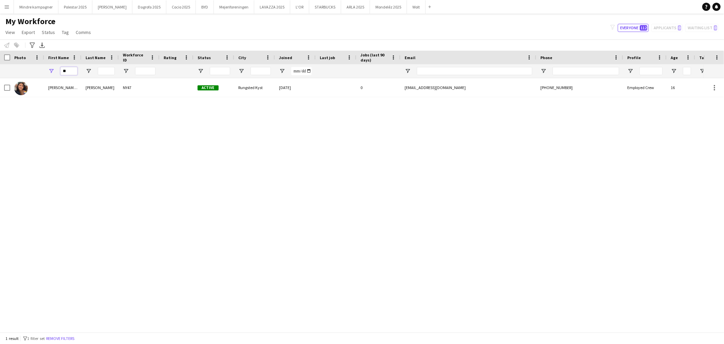
type input "*"
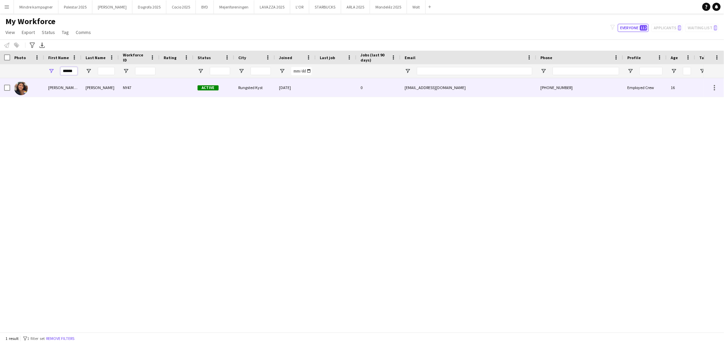
type input "******"
click at [67, 87] on div "Nellie Emilie" at bounding box center [62, 87] width 37 height 19
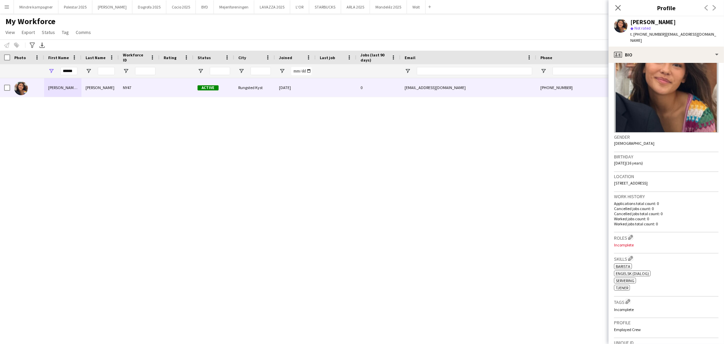
drag, startPoint x: 683, startPoint y: 175, endPoint x: 614, endPoint y: 178, distance: 68.6
click at [614, 178] on div "Location 1 Helleholm, Rungsted Kyst, 2960" at bounding box center [666, 182] width 105 height 20
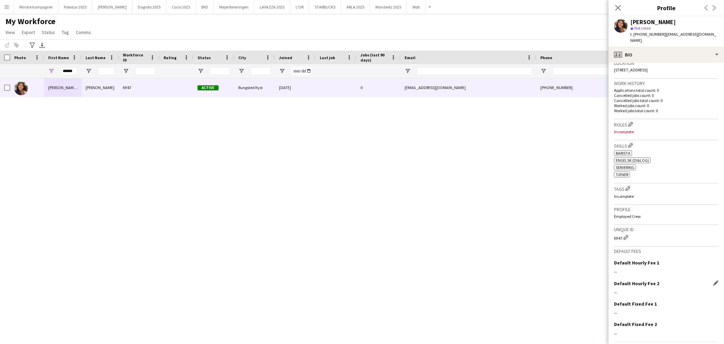
scroll to position [166, 0]
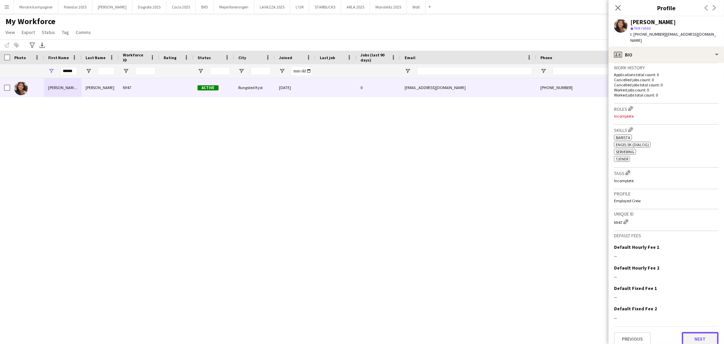
click at [692, 333] on button "Next" at bounding box center [700, 339] width 37 height 14
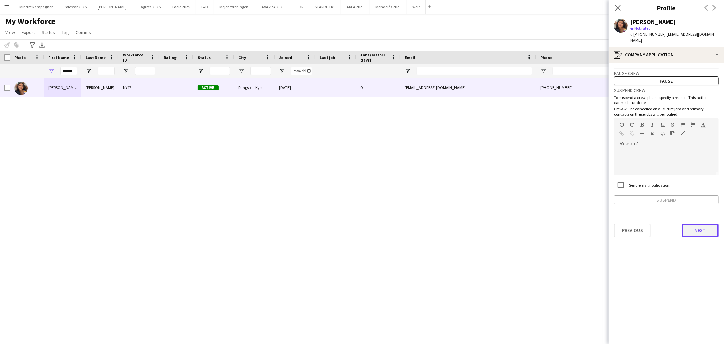
click at [703, 223] on button "Next" at bounding box center [700, 230] width 37 height 14
